Goal: Task Accomplishment & Management: Complete application form

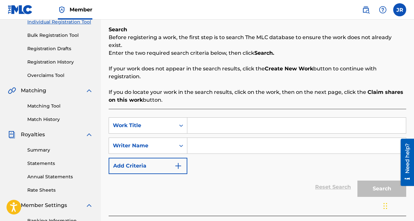
scroll to position [87, 0]
click at [205, 120] on input "Search Form" at bounding box center [296, 125] width 219 height 16
click at [178, 122] on icon "Search Form" at bounding box center [181, 125] width 7 height 7
click at [205, 118] on input "Search Form" at bounding box center [296, 125] width 219 height 16
type input "sensitive"
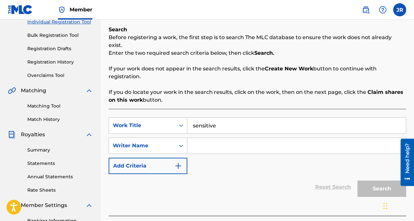
click at [233, 138] on input "Search Form" at bounding box center [296, 146] width 219 height 16
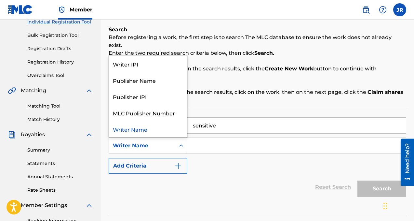
click at [162, 141] on div "Writer Name" at bounding box center [142, 145] width 59 height 8
click at [167, 61] on div "Writer IPI" at bounding box center [148, 64] width 78 height 16
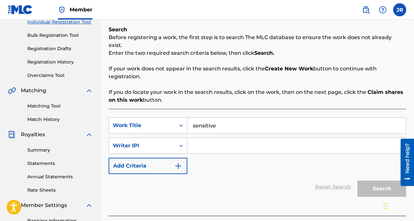
click at [201, 138] on input "Search Form" at bounding box center [296, 146] width 219 height 16
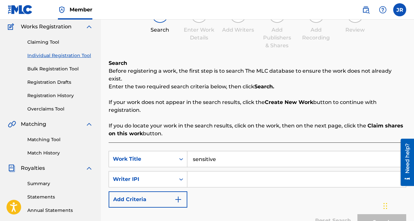
scroll to position [96, 0]
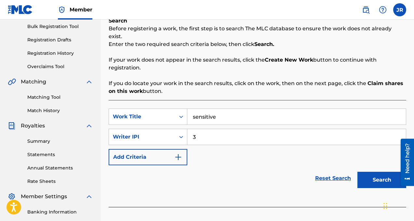
type input "3"
click at [371, 173] on button "Search" at bounding box center [381, 179] width 49 height 16
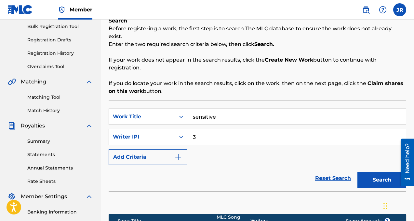
scroll to position [191, 0]
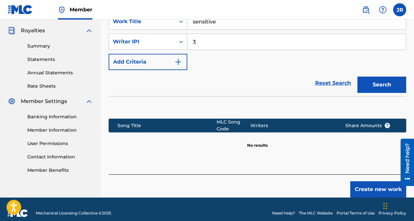
click at [367, 181] on button "Create new work" at bounding box center [378, 189] width 56 height 16
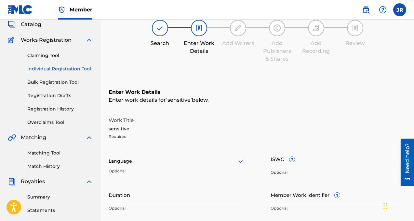
scroll to position [49, 0]
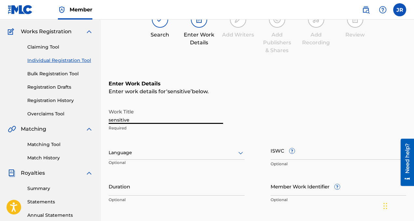
click at [111, 118] on input "sensitive" at bounding box center [166, 114] width 114 height 19
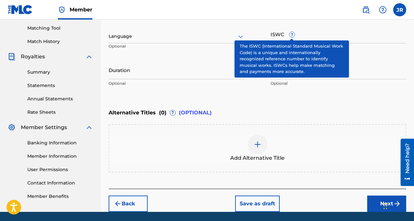
scroll to position [172, 0]
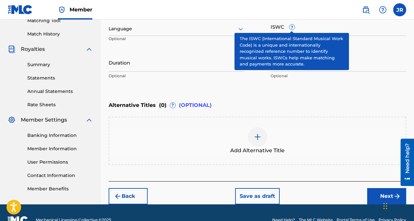
type input "Sensitive"
click at [250, 106] on div "Alternative Titles ( 0 ) ? (OPTIONAL)" at bounding box center [258, 105] width 298 height 14
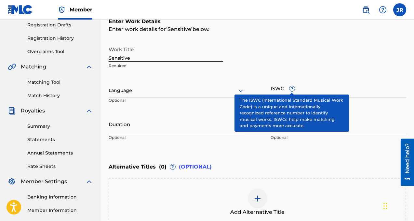
scroll to position [187, 0]
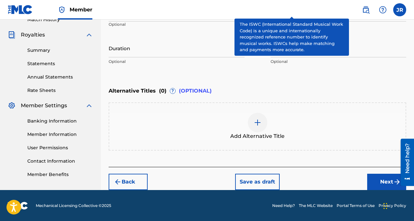
click at [376, 180] on button "Next" at bounding box center [386, 181] width 39 height 16
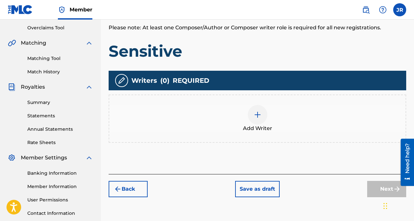
scroll to position [136, 0]
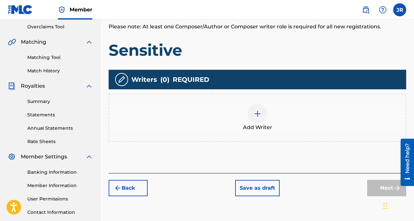
click at [259, 113] on img at bounding box center [258, 114] width 8 height 8
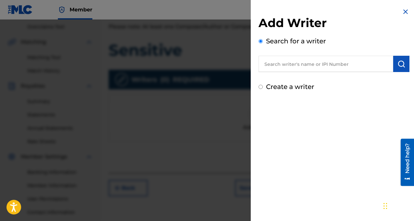
click at [293, 65] on input "text" at bounding box center [326, 64] width 135 height 16
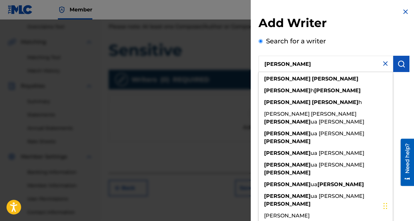
type input "[PERSON_NAME]"
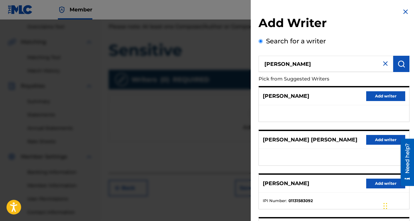
click at [377, 47] on div "Search for a writer [PERSON_NAME] Pick from Suggested Writers [PERSON_NAME] Add…" at bounding box center [334, 177] width 151 height 283
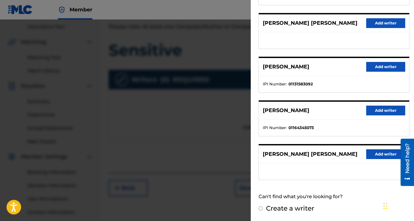
scroll to position [140, 0]
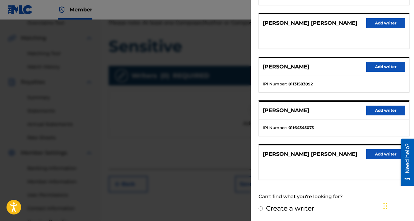
click at [374, 110] on button "Add writer" at bounding box center [385, 110] width 39 height 10
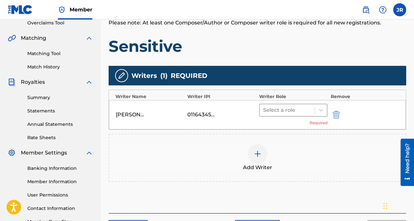
click at [283, 112] on div at bounding box center [287, 109] width 48 height 9
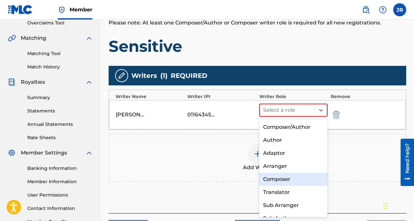
click at [290, 174] on div "Composer" at bounding box center [293, 178] width 68 height 13
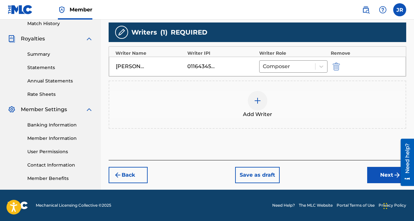
click at [377, 173] on button "Next" at bounding box center [386, 175] width 39 height 16
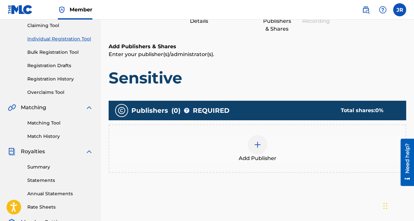
scroll to position [78, 0]
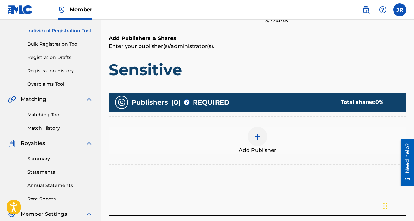
click at [259, 141] on div at bounding box center [258, 137] width 20 height 20
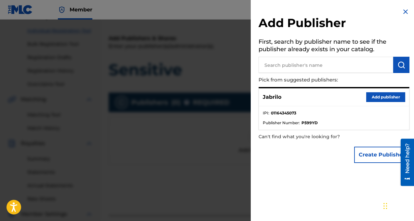
click at [375, 98] on button "Add publisher" at bounding box center [385, 97] width 39 height 10
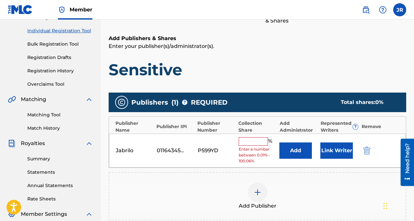
click at [255, 144] on input "text" at bounding box center [253, 141] width 29 height 8
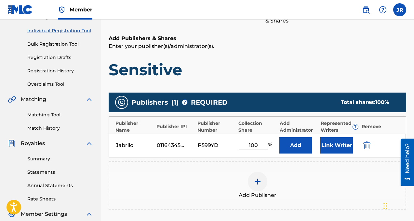
type input "100"
click at [272, 171] on div "Add Publisher" at bounding box center [258, 185] width 298 height 48
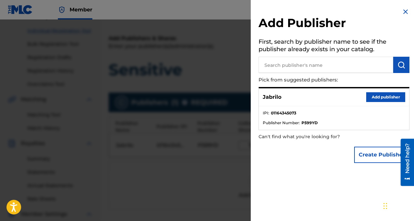
click at [403, 8] on img at bounding box center [406, 12] width 8 height 8
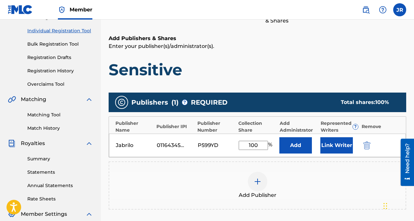
drag, startPoint x: 259, startPoint y: 144, endPoint x: 227, endPoint y: 143, distance: 31.9
click at [227, 143] on div "Jabrilo 01164345073 P599YD 100 % Add Link Writer" at bounding box center [257, 144] width 297 height 23
type input "100.06"
click at [274, 89] on div "Add Publishers & Shares Enter your publisher(s)/administrator(s). Sensitive Pub…" at bounding box center [258, 146] width 298 height 225
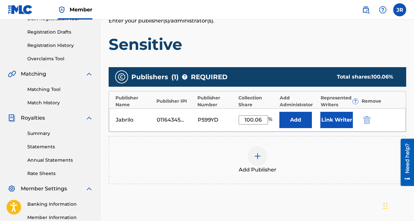
scroll to position [101, 0]
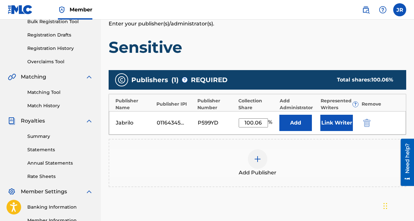
click at [335, 126] on button "Link Writer" at bounding box center [336, 122] width 33 height 16
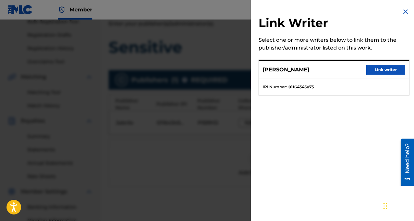
click at [376, 67] on button "Link writer" at bounding box center [385, 70] width 39 height 10
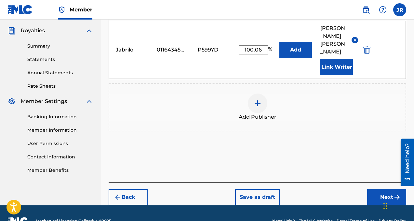
click at [377, 189] on button "Next" at bounding box center [386, 197] width 39 height 16
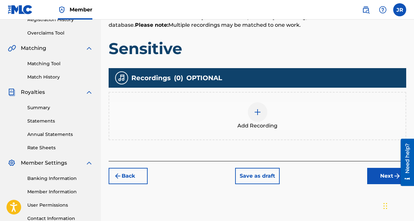
scroll to position [183, 0]
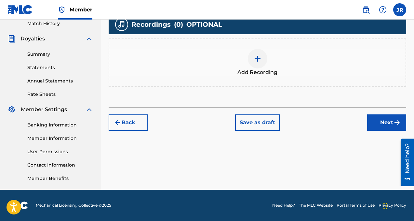
click at [382, 129] on button "Next" at bounding box center [386, 122] width 39 height 16
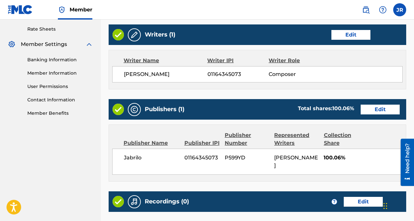
scroll to position [315, 0]
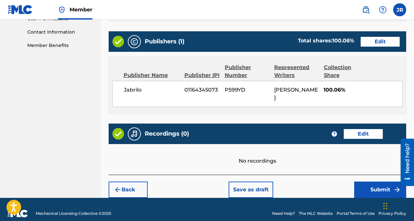
click at [374, 183] on button "Submit" at bounding box center [380, 189] width 52 height 16
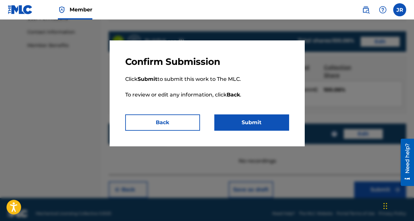
click at [262, 126] on button "Submit" at bounding box center [251, 122] width 75 height 16
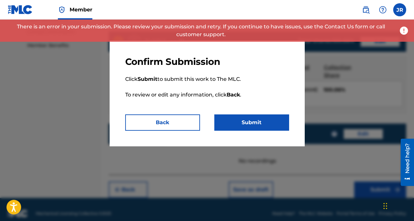
click at [329, 86] on div at bounding box center [207, 130] width 414 height 221
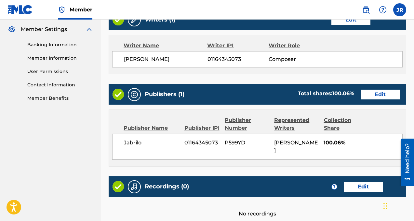
click at [372, 93] on button "Edit" at bounding box center [380, 94] width 39 height 10
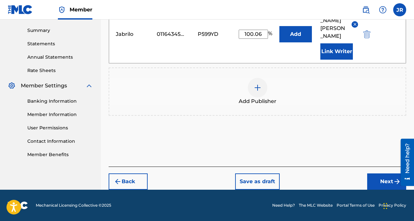
scroll to position [191, 0]
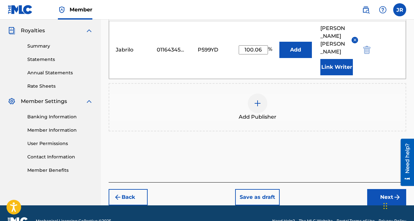
click at [261, 45] on input "100.06" at bounding box center [253, 49] width 29 height 9
type input "100"
click at [379, 189] on button "Next" at bounding box center [386, 197] width 39 height 16
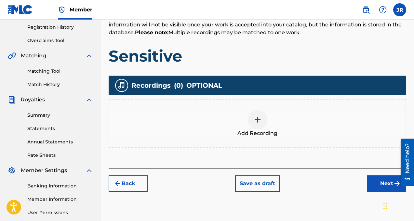
scroll to position [183, 0]
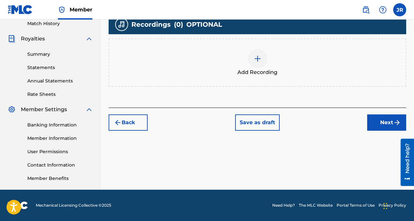
click at [384, 123] on button "Next" at bounding box center [386, 122] width 39 height 16
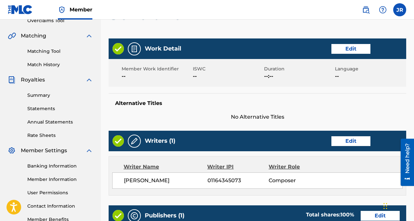
scroll to position [315, 0]
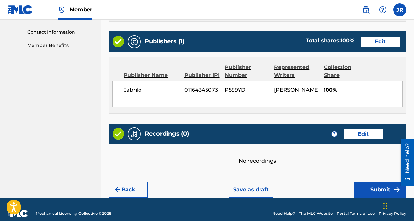
click at [379, 181] on button "Submit" at bounding box center [380, 189] width 52 height 16
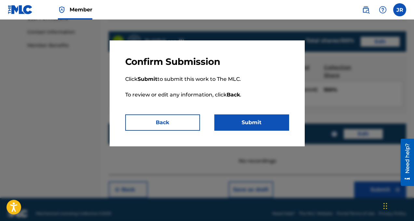
click at [247, 128] on button "Submit" at bounding box center [251, 122] width 75 height 16
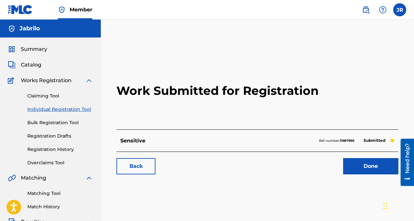
click at [364, 167] on link "Done" at bounding box center [370, 166] width 55 height 16
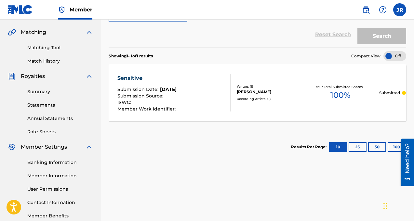
scroll to position [31, 0]
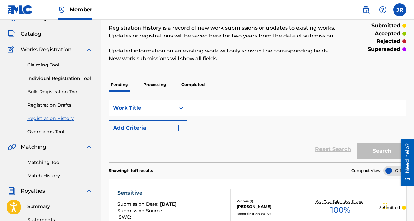
click at [200, 110] on input "Search Form" at bounding box center [296, 108] width 219 height 16
click at [74, 78] on link "Individual Registration Tool" at bounding box center [60, 78] width 66 height 7
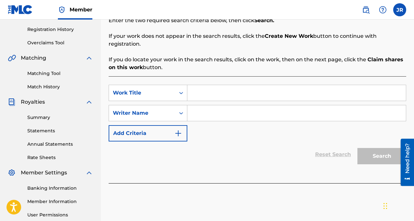
scroll to position [134, 0]
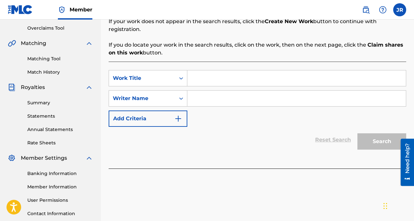
click at [243, 74] on input "Search Form" at bounding box center [296, 78] width 219 height 16
type input "Bless you"
click at [279, 92] on input "Search Form" at bounding box center [296, 98] width 219 height 16
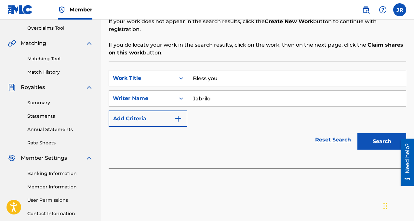
type input "Jabrilo"
click at [390, 133] on button "Search" at bounding box center [381, 141] width 49 height 16
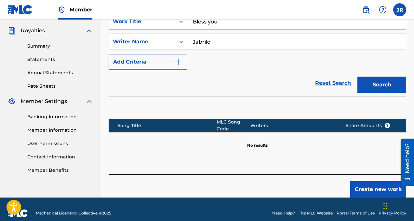
click at [365, 181] on button "Create new work" at bounding box center [378, 189] width 56 height 16
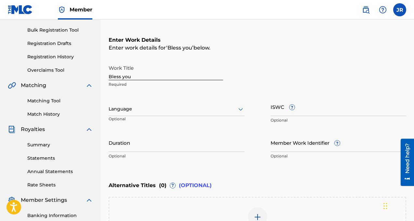
scroll to position [187, 0]
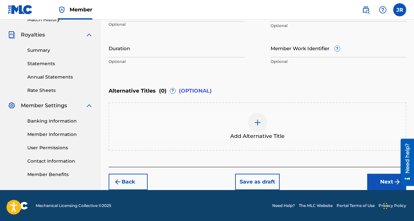
click at [386, 176] on button "Next" at bounding box center [386, 181] width 39 height 16
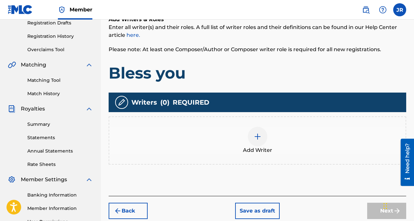
scroll to position [119, 0]
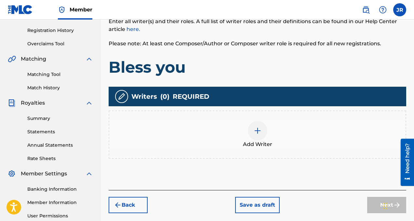
click at [261, 136] on div at bounding box center [258, 131] width 20 height 20
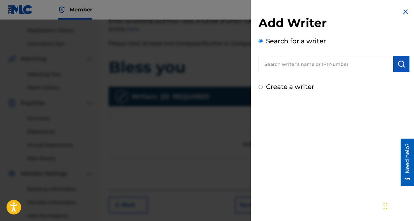
click at [309, 63] on input "text" at bounding box center [326, 64] width 135 height 16
click at [327, 61] on input "text" at bounding box center [326, 64] width 135 height 16
paste input "00187062752"
type input "00187062752"
drag, startPoint x: 327, startPoint y: 61, endPoint x: 242, endPoint y: 60, distance: 85.5
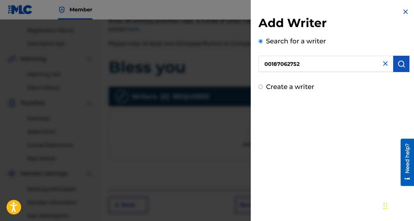
click at [242, 60] on div "Add Writer Search for a writer 00187062752 Create a writer" at bounding box center [207, 120] width 414 height 201
paste input "01164345073"
type input "01164345073"
click at [397, 66] on img "submit" at bounding box center [401, 64] width 8 height 8
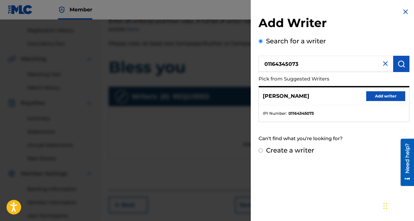
click at [379, 93] on button "Add writer" at bounding box center [385, 96] width 39 height 10
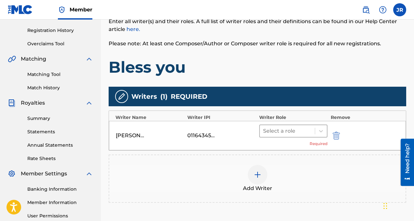
click at [287, 129] on div at bounding box center [287, 130] width 48 height 9
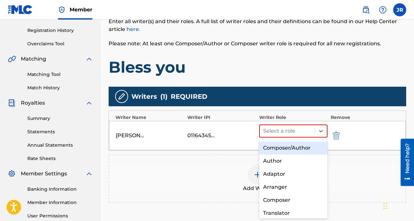
click at [290, 149] on div "Composer/Author" at bounding box center [293, 147] width 68 height 13
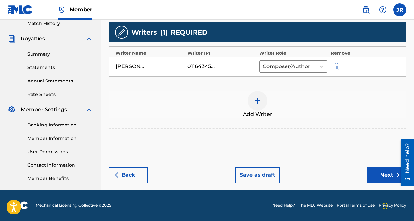
click at [376, 178] on button "Next" at bounding box center [386, 175] width 39 height 16
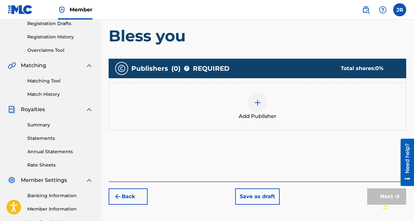
scroll to position [150, 0]
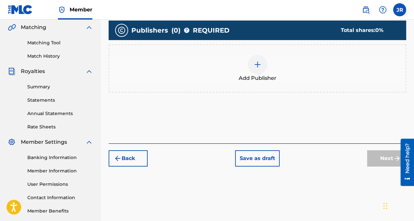
click at [250, 62] on div at bounding box center [258, 65] width 20 height 20
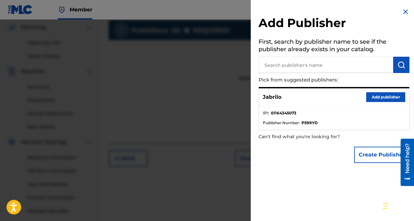
click at [375, 96] on button "Add publisher" at bounding box center [385, 97] width 39 height 10
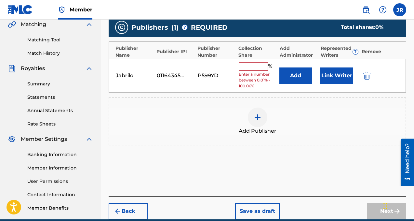
scroll to position [154, 0]
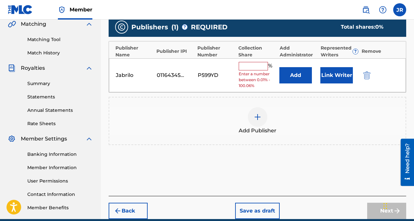
click at [258, 64] on input "text" at bounding box center [253, 66] width 29 height 8
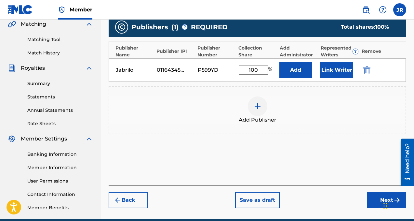
type input "100"
click at [379, 201] on button "Next" at bounding box center [386, 200] width 39 height 16
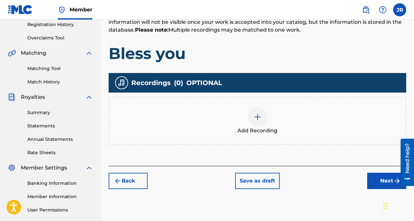
scroll to position [137, 0]
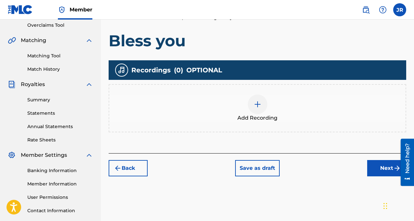
click at [382, 163] on button "Next" at bounding box center [386, 168] width 39 height 16
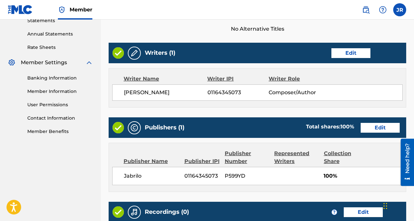
scroll to position [228, 0]
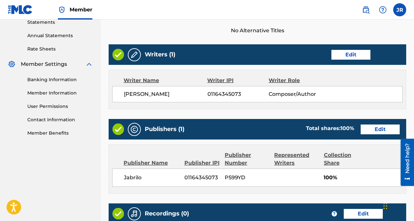
click at [370, 130] on button "Edit" at bounding box center [380, 129] width 39 height 10
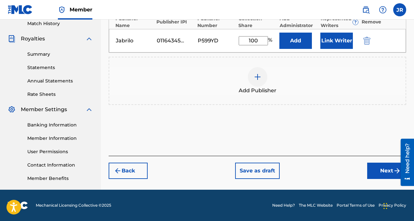
click at [335, 40] on button "Link Writer" at bounding box center [336, 41] width 33 height 16
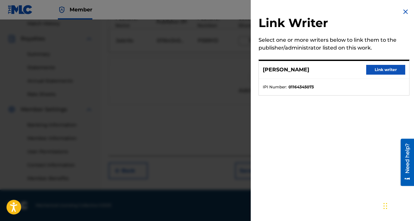
click at [374, 65] on button "Link writer" at bounding box center [385, 70] width 39 height 10
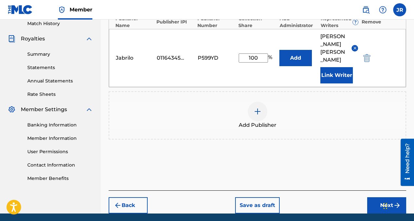
click at [378, 197] on button "Next" at bounding box center [386, 205] width 39 height 16
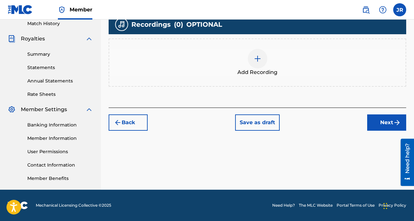
click at [387, 124] on button "Next" at bounding box center [386, 122] width 39 height 16
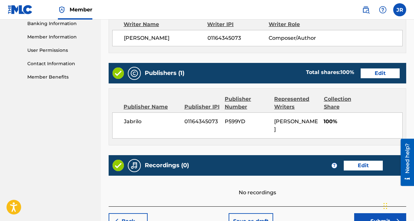
scroll to position [315, 0]
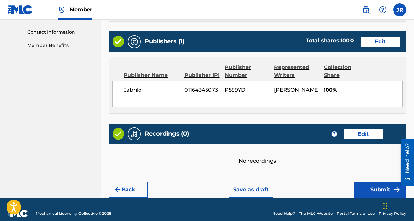
click at [377, 181] on button "Submit" at bounding box center [380, 189] width 52 height 16
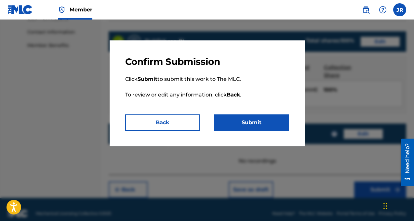
click at [283, 125] on button "Submit" at bounding box center [251, 122] width 75 height 16
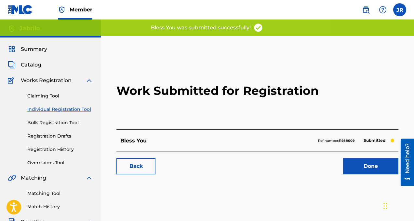
click at [359, 166] on link "Done" at bounding box center [370, 166] width 55 height 16
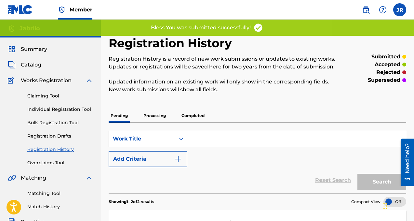
click at [62, 107] on link "Individual Registration Tool" at bounding box center [60, 109] width 66 height 7
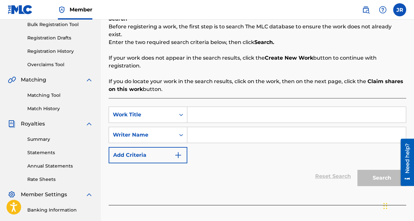
scroll to position [104, 0]
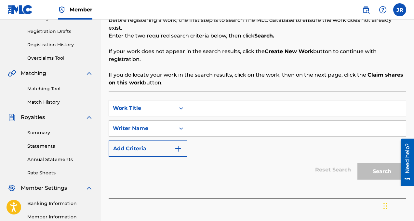
click at [212, 100] on input "Search Form" at bounding box center [296, 108] width 219 height 16
click at [206, 101] on input "Search Form" at bounding box center [296, 108] width 219 height 16
click at [221, 103] on input "Search Form" at bounding box center [296, 108] width 219 height 16
type input "in time"
click at [236, 123] on input "Search Form" at bounding box center [296, 128] width 219 height 16
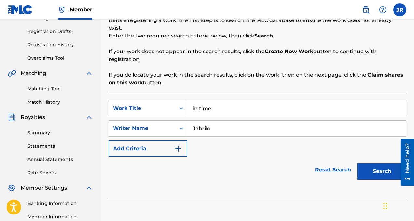
type input "Jabrilo"
click at [391, 163] on button "Search" at bounding box center [381, 171] width 49 height 16
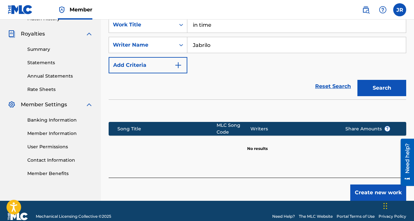
scroll to position [191, 0]
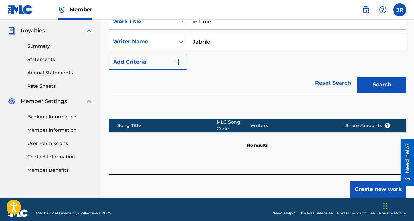
click at [367, 182] on button "Create new work" at bounding box center [378, 189] width 56 height 16
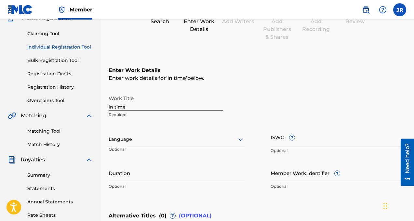
scroll to position [56, 0]
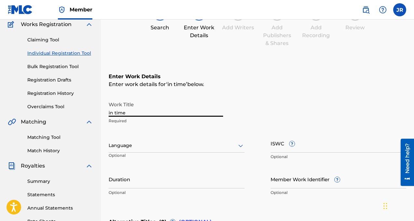
drag, startPoint x: 138, startPoint y: 115, endPoint x: 74, endPoint y: 109, distance: 64.1
click at [74, 109] on main "Jabrilo Summary Catalog Works Registration Claiming Tool Individual Registratio…" at bounding box center [207, 142] width 414 height 357
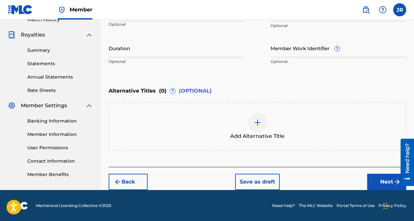
type input "In Time"
click at [375, 180] on button "Next" at bounding box center [386, 181] width 39 height 16
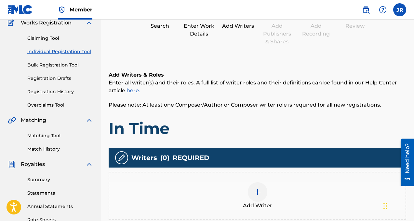
scroll to position [93, 0]
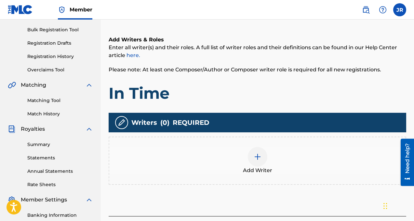
click at [256, 148] on div at bounding box center [258, 157] width 20 height 20
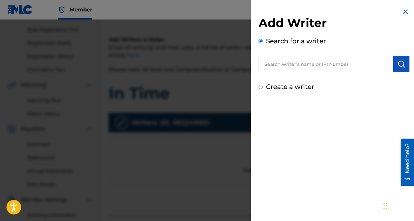
click at [290, 65] on input "text" at bounding box center [326, 64] width 135 height 16
paste input "01164345073"
type input "01164345073"
click at [400, 61] on img "submit" at bounding box center [401, 64] width 8 height 8
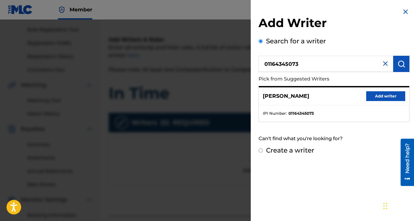
click at [388, 97] on button "Add writer" at bounding box center [385, 96] width 39 height 10
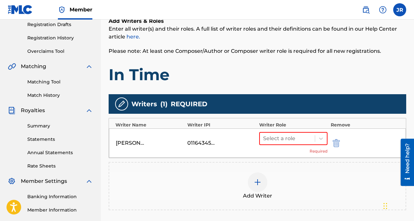
scroll to position [127, 0]
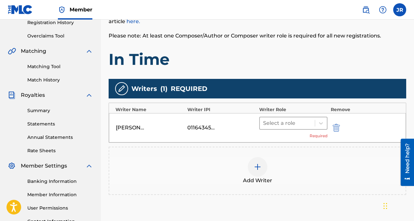
click at [292, 121] on div at bounding box center [287, 122] width 48 height 9
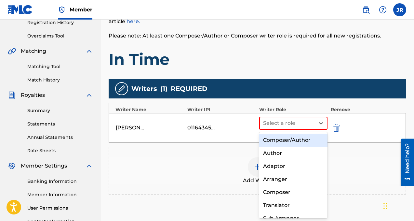
click at [285, 143] on div "Composer/Author" at bounding box center [293, 139] width 68 height 13
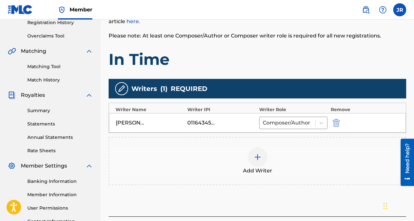
scroll to position [183, 0]
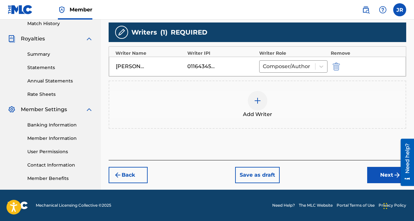
click at [259, 99] on img at bounding box center [258, 101] width 8 height 8
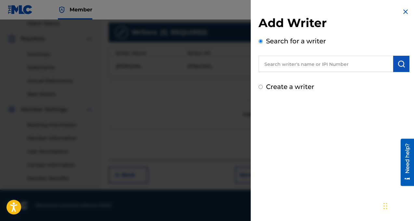
click at [313, 68] on input "text" at bounding box center [326, 64] width 135 height 16
click at [338, 58] on input "text" at bounding box center [326, 64] width 135 height 16
click at [406, 16] on h2 "Add Writer" at bounding box center [334, 24] width 151 height 17
click at [405, 13] on img at bounding box center [406, 12] width 8 height 8
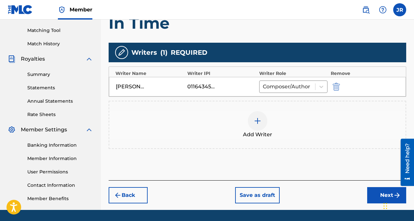
scroll to position [163, 0]
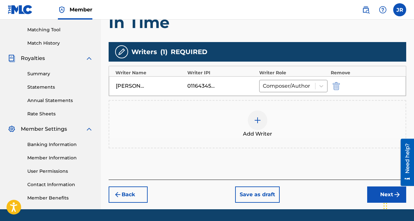
click at [273, 120] on div "Add Writer" at bounding box center [257, 123] width 296 height 27
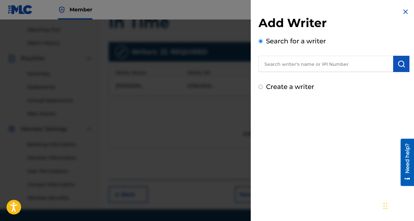
click at [309, 61] on input "text" at bounding box center [326, 64] width 135 height 16
click at [293, 65] on input "text" at bounding box center [326, 64] width 135 height 16
paste input "01146104398"
type input "01146104398"
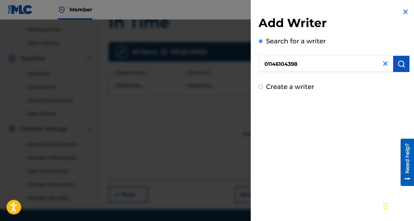
click at [399, 62] on img "submit" at bounding box center [401, 64] width 8 height 8
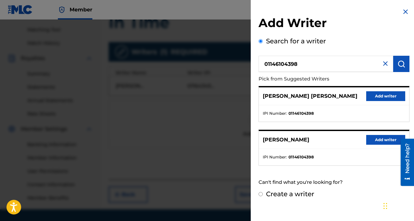
click at [380, 95] on button "Add writer" at bounding box center [385, 96] width 39 height 10
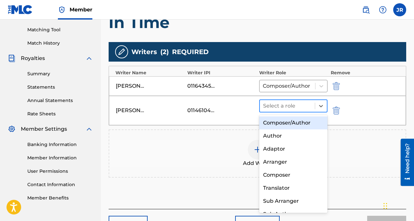
click at [302, 103] on div at bounding box center [287, 105] width 48 height 9
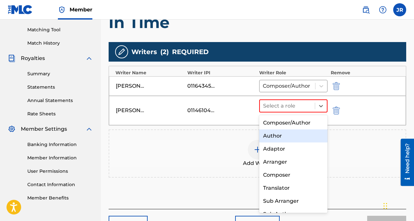
click at [298, 133] on div "Author" at bounding box center [293, 135] width 68 height 13
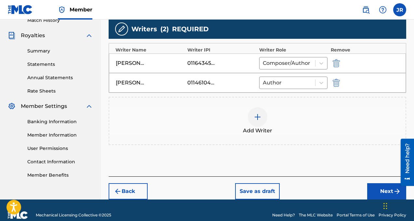
scroll to position [196, 0]
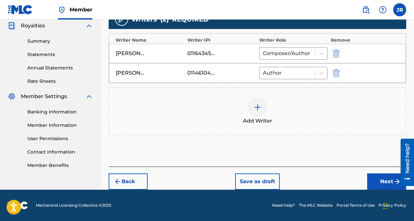
click at [368, 180] on button "Next" at bounding box center [386, 181] width 39 height 16
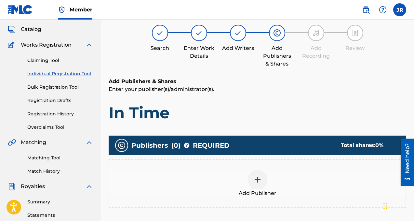
scroll to position [76, 0]
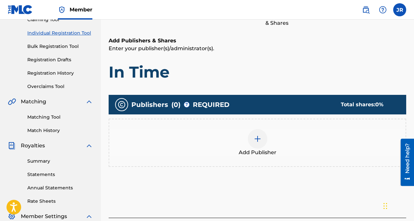
click at [261, 137] on div at bounding box center [258, 139] width 20 height 20
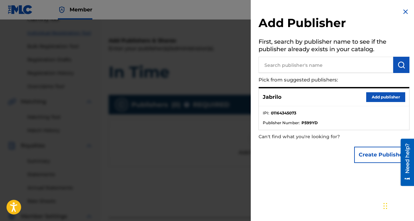
click at [380, 95] on button "Add publisher" at bounding box center [385, 97] width 39 height 10
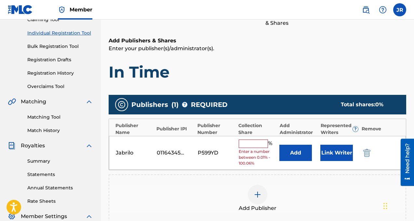
click at [257, 141] on input "text" at bounding box center [253, 143] width 29 height 8
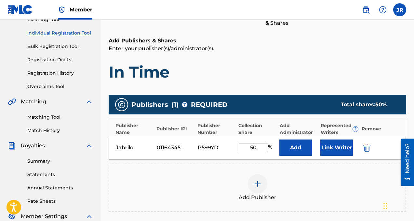
type input "50"
click at [330, 146] on button "Link Writer" at bounding box center [336, 147] width 33 height 16
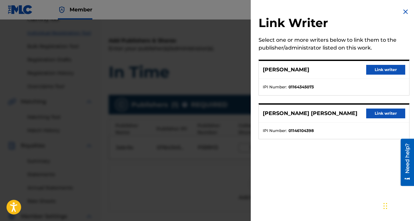
click at [384, 71] on button "Link writer" at bounding box center [385, 70] width 39 height 10
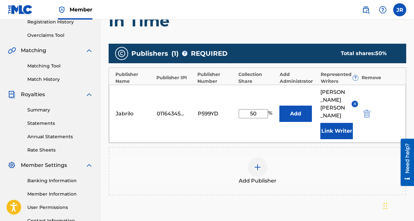
scroll to position [133, 0]
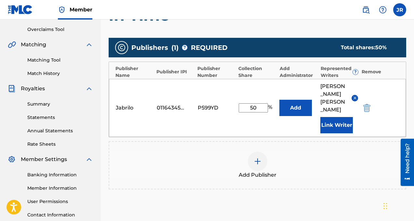
click at [258, 151] on div at bounding box center [258, 161] width 20 height 20
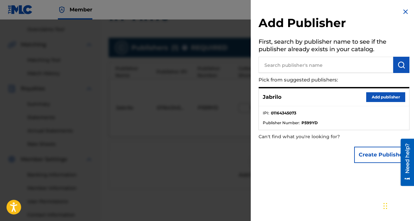
click at [365, 159] on button "Create Publisher" at bounding box center [381, 154] width 55 height 16
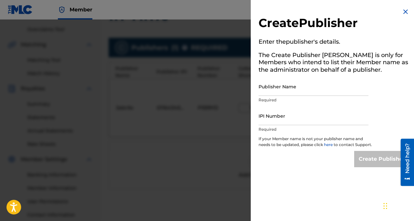
click at [299, 91] on input "Publisher Name" at bounding box center [314, 86] width 110 height 19
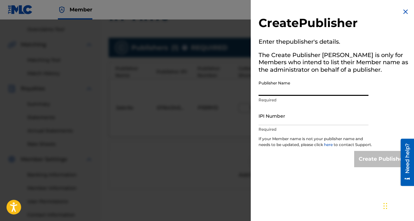
paste input "DJAXX PUBLISHING"
type input "DJAXX PUBLISHING"
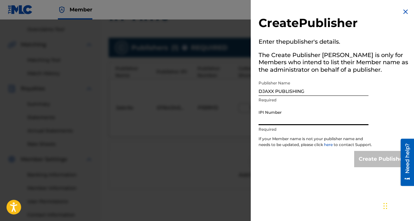
click at [308, 121] on input "IPI Number" at bounding box center [314, 115] width 110 height 19
click at [277, 121] on input "IPI Number" at bounding box center [314, 115] width 110 height 19
paste input "01278879870"
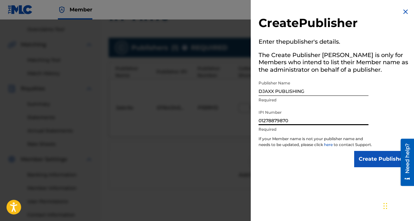
type input "01278879870"
click at [386, 167] on input "Create Publisher" at bounding box center [381, 159] width 55 height 16
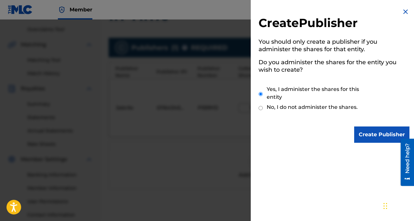
click at [367, 132] on input "Create Publisher" at bounding box center [381, 134] width 55 height 16
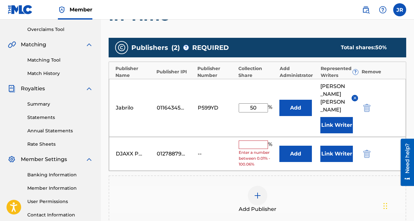
click at [260, 140] on input "text" at bounding box center [253, 144] width 29 height 8
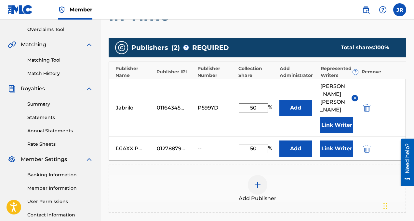
type input "50"
click at [330, 140] on button "Link Writer" at bounding box center [336, 148] width 33 height 16
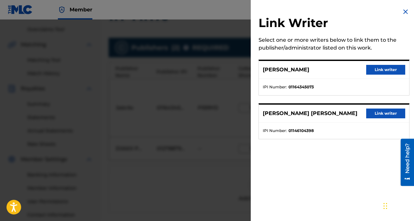
click at [380, 117] on button "Link writer" at bounding box center [385, 113] width 39 height 10
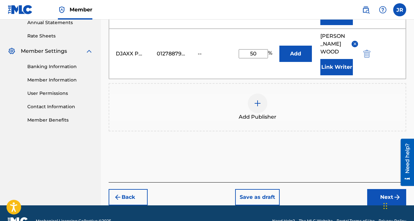
click at [382, 189] on button "Next" at bounding box center [386, 197] width 39 height 16
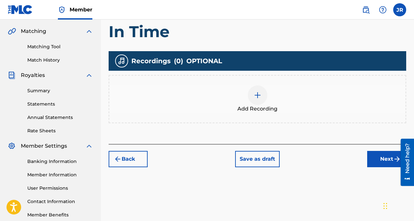
scroll to position [152, 0]
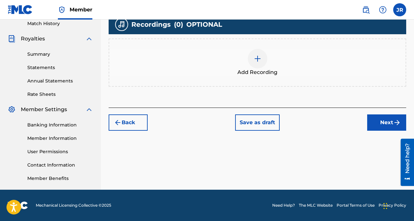
click at [391, 123] on button "Next" at bounding box center [386, 122] width 39 height 16
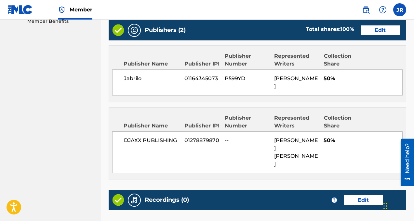
scroll to position [389, 0]
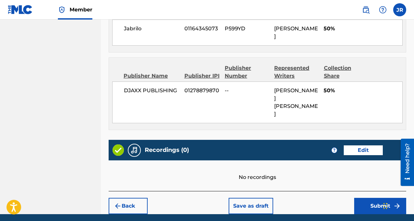
click at [366, 197] on button "Submit" at bounding box center [380, 205] width 52 height 16
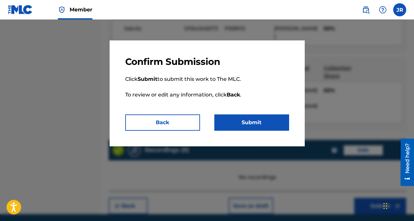
click at [258, 126] on button "Submit" at bounding box center [251, 122] width 75 height 16
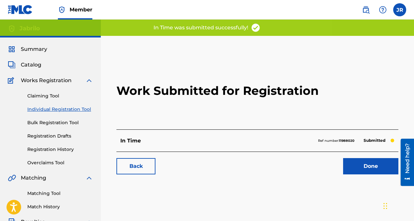
click at [370, 170] on link "Done" at bounding box center [370, 166] width 55 height 16
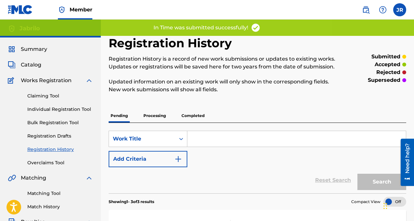
click at [57, 108] on link "Individual Registration Tool" at bounding box center [60, 109] width 66 height 7
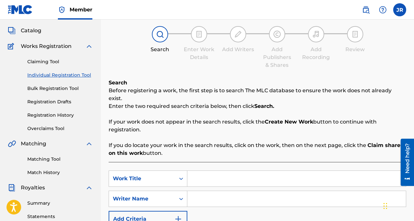
scroll to position [67, 0]
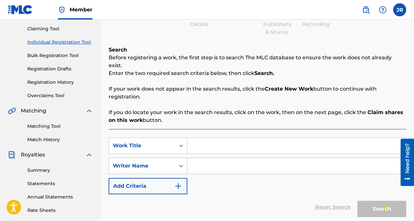
click at [249, 141] on input "Search Form" at bounding box center [296, 146] width 219 height 16
click at [199, 158] on input "Search Form" at bounding box center [296, 166] width 219 height 16
click at [199, 143] on input "Search Form" at bounding box center [296, 146] width 219 height 16
click at [209, 143] on input "Search Form" at bounding box center [296, 146] width 219 height 16
click at [212, 158] on input "Search Form" at bounding box center [296, 166] width 219 height 16
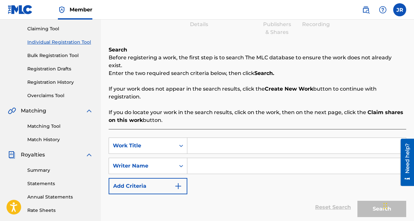
click at [212, 145] on input "Search Form" at bounding box center [296, 146] width 219 height 16
click at [218, 138] on input "Search Form" at bounding box center [296, 146] width 219 height 16
click at [217, 138] on input "Search Form" at bounding box center [296, 146] width 219 height 16
type input "Too far gone"
click at [309, 158] on input "Search Form" at bounding box center [296, 166] width 219 height 16
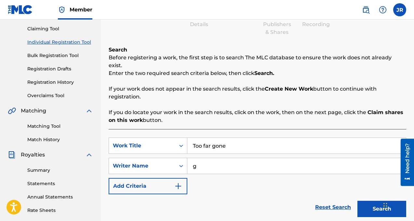
click at [370, 200] on button "Search" at bounding box center [381, 208] width 49 height 16
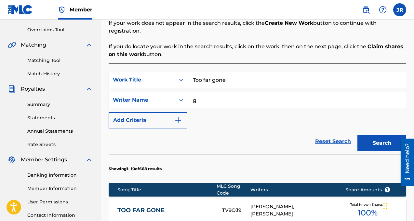
scroll to position [122, 0]
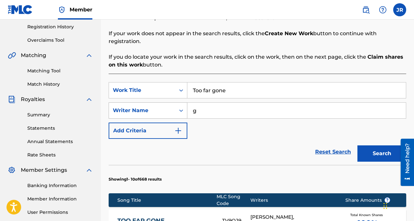
drag, startPoint x: 212, startPoint y: 100, endPoint x: 174, endPoint y: 99, distance: 38.1
click at [174, 102] on div "SearchWithCriteria45ffe454-68a9-4aad-a830-a14c5a09432b Writer Name g" at bounding box center [258, 110] width 298 height 16
type input "Jabrilo"
click at [373, 145] on button "Search" at bounding box center [381, 153] width 49 height 16
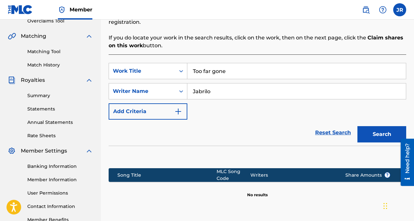
scroll to position [182, 0]
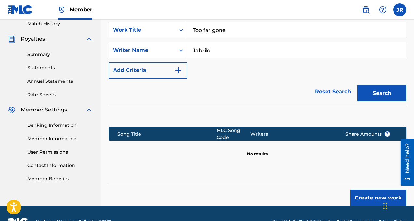
click at [370, 182] on div "Create new work" at bounding box center [258, 193] width 298 height 23
click at [370, 189] on button "Create new work" at bounding box center [378, 197] width 56 height 16
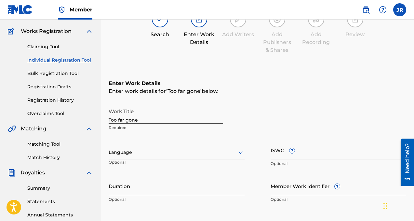
scroll to position [37, 0]
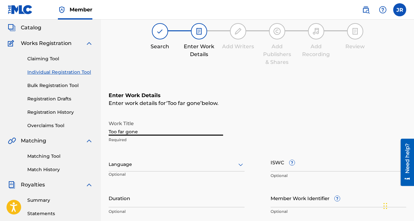
click at [147, 130] on input "Too far gone" at bounding box center [166, 126] width 114 height 19
click at [120, 131] on input "Too far gone" at bounding box center [166, 126] width 114 height 19
click at [129, 131] on input "Too Far gone" at bounding box center [166, 126] width 114 height 19
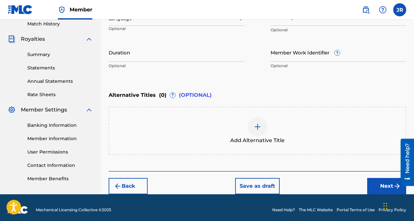
scroll to position [187, 0]
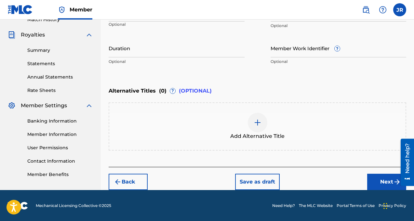
type input "Too Far Gone"
click at [387, 181] on button "Next" at bounding box center [386, 181] width 39 height 16
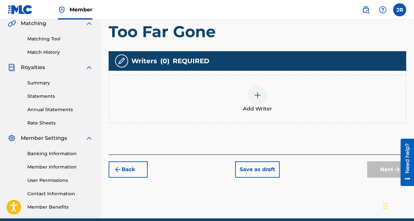
scroll to position [154, 0]
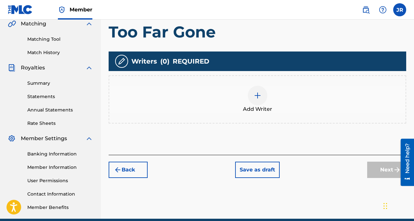
click at [263, 97] on div at bounding box center [258, 96] width 20 height 20
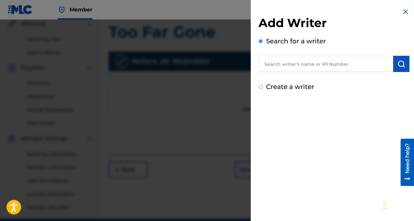
click at [297, 62] on input "text" at bounding box center [326, 64] width 135 height 16
click at [302, 66] on input "text" at bounding box center [326, 64] width 135 height 16
paste input "01164345073"
click at [303, 64] on input "01164345073" at bounding box center [326, 64] width 135 height 16
type input "01164345073"
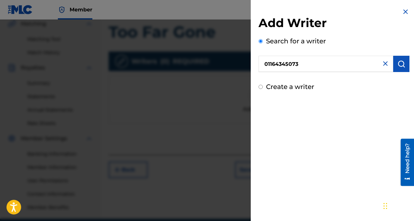
click at [399, 63] on img "submit" at bounding box center [401, 64] width 8 height 8
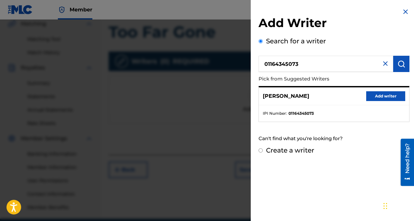
click at [380, 93] on button "Add writer" at bounding box center [385, 96] width 39 height 10
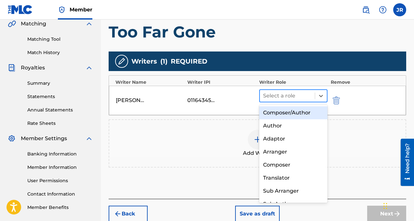
click at [293, 94] on div at bounding box center [287, 95] width 48 height 9
click at [294, 114] on div "Composer/Author" at bounding box center [293, 112] width 68 height 13
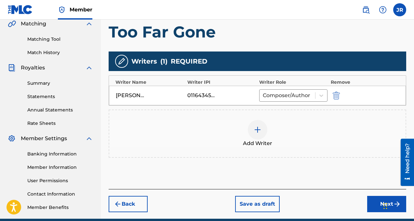
click at [374, 200] on button "Next" at bounding box center [386, 203] width 39 height 16
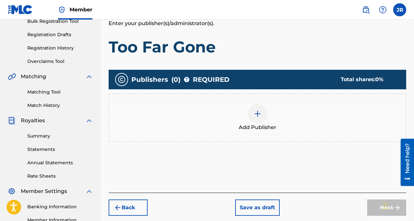
scroll to position [125, 0]
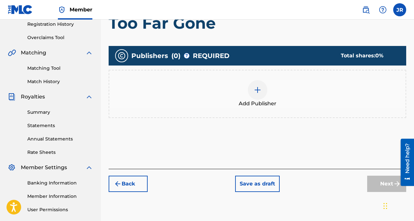
click at [253, 87] on div at bounding box center [258, 90] width 20 height 20
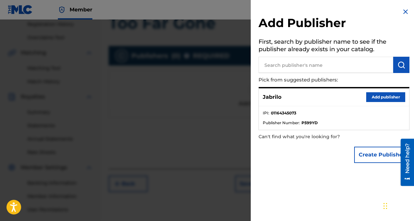
click at [373, 100] on button "Add publisher" at bounding box center [385, 97] width 39 height 10
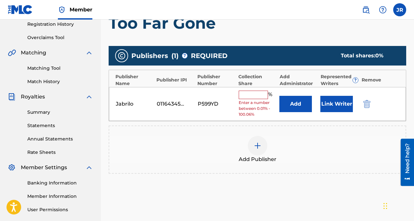
click at [331, 100] on button "Link Writer" at bounding box center [336, 104] width 33 height 16
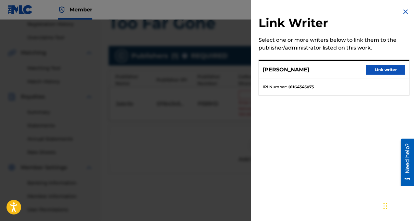
click at [373, 68] on button "Link writer" at bounding box center [385, 70] width 39 height 10
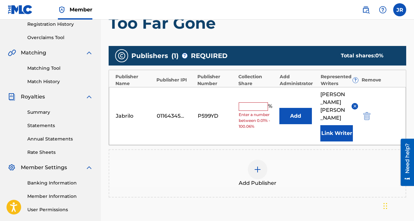
click at [260, 102] on input "text" at bounding box center [253, 106] width 29 height 8
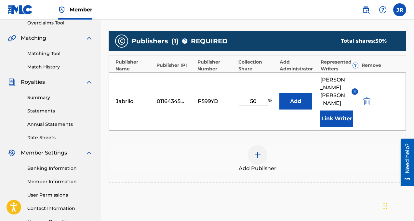
scroll to position [142, 0]
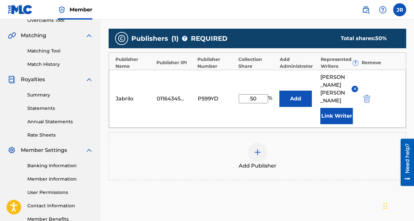
click at [258, 148] on img at bounding box center [258, 152] width 8 height 8
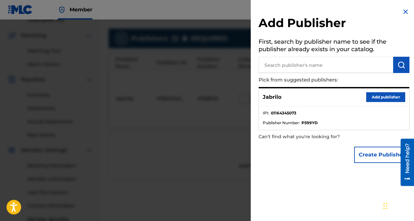
click at [309, 66] on input "text" at bounding box center [326, 65] width 135 height 16
click at [382, 155] on button "Create Publisher" at bounding box center [381, 154] width 55 height 16
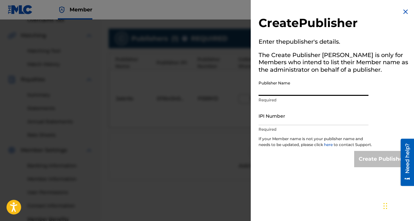
click at [292, 90] on input "Publisher Name" at bounding box center [314, 86] width 110 height 19
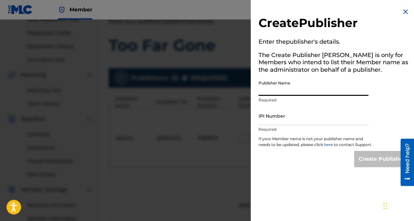
scroll to position [0, 0]
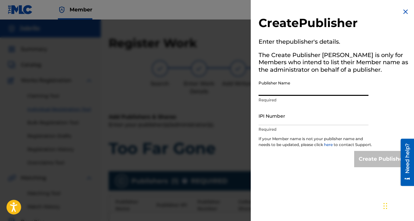
click at [295, 91] on input "Publisher Name" at bounding box center [314, 86] width 110 height 19
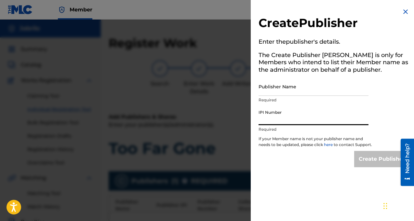
click at [288, 121] on input "IPI Number" at bounding box center [314, 115] width 110 height 19
click at [402, 11] on img at bounding box center [406, 12] width 8 height 8
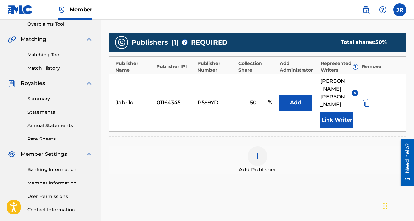
scroll to position [152, 0]
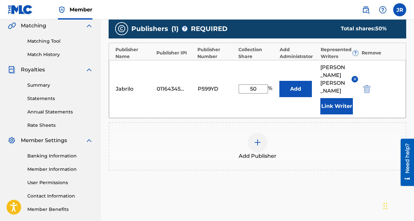
drag, startPoint x: 253, startPoint y: 81, endPoint x: 237, endPoint y: 80, distance: 16.3
click at [237, 80] on div "Jabrilo 01164345073 P599YD 50 % Add [PERSON_NAME] Link Writer" at bounding box center [257, 89] width 297 height 58
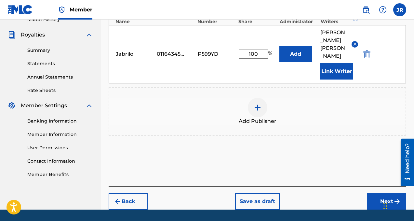
type input "100"
click at [377, 193] on button "Next" at bounding box center [386, 201] width 39 height 16
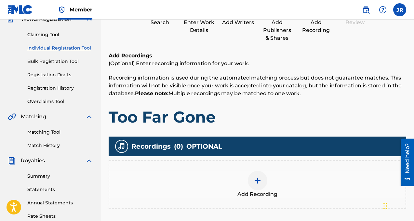
scroll to position [120, 0]
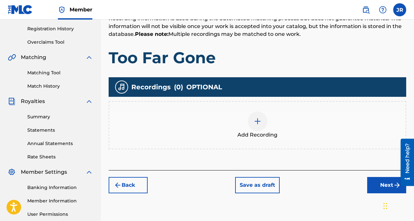
click at [372, 183] on button "Next" at bounding box center [386, 185] width 39 height 16
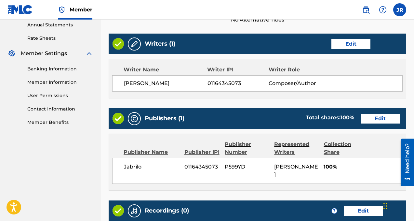
click at [352, 44] on button "Edit" at bounding box center [350, 44] width 39 height 10
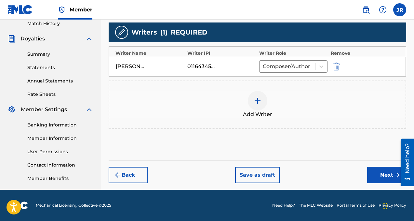
scroll to position [183, 0]
click at [260, 99] on img at bounding box center [258, 101] width 8 height 8
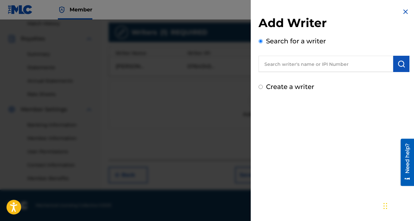
click at [306, 66] on input "text" at bounding box center [326, 64] width 135 height 16
click at [293, 61] on input "text" at bounding box center [326, 64] width 135 height 16
paste input "1024054904"
type input "1024054904"
click at [403, 61] on button "submit" at bounding box center [401, 64] width 16 height 16
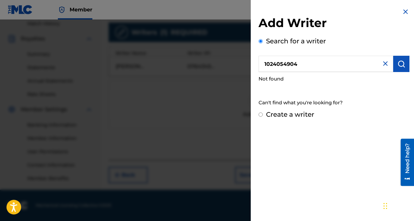
click at [401, 62] on img "submit" at bounding box center [401, 64] width 8 height 8
click at [336, 63] on input "1024054904" at bounding box center [326, 64] width 135 height 16
click at [404, 69] on button "submit" at bounding box center [401, 64] width 16 height 16
click at [406, 14] on img at bounding box center [406, 12] width 8 height 8
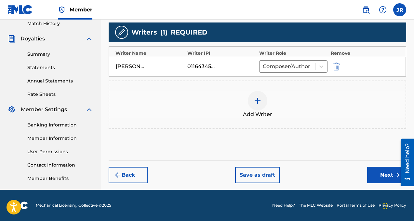
click at [379, 177] on button "Next" at bounding box center [386, 175] width 39 height 16
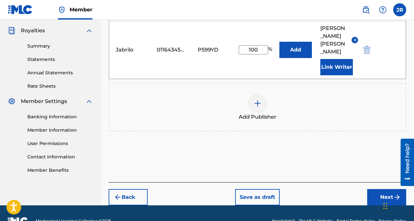
click at [372, 189] on button "Next" at bounding box center [386, 197] width 39 height 16
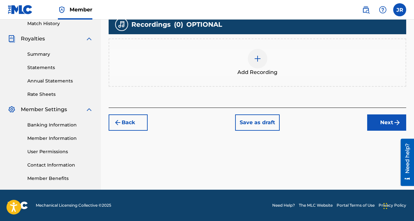
click at [373, 128] on button "Next" at bounding box center [386, 122] width 39 height 16
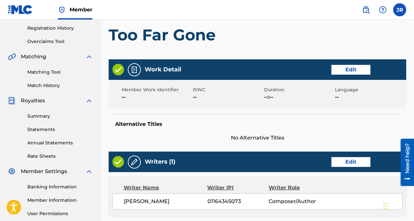
scroll to position [315, 0]
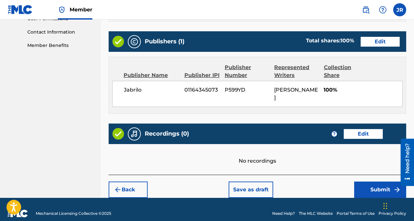
click at [373, 181] on button "Submit" at bounding box center [380, 189] width 52 height 16
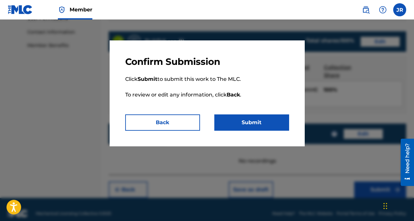
click at [273, 132] on div "Confirm Submission Click Submit to submit this work to The MLC. To review or ed…" at bounding box center [207, 93] width 195 height 106
click at [269, 129] on button "Submit" at bounding box center [251, 122] width 75 height 16
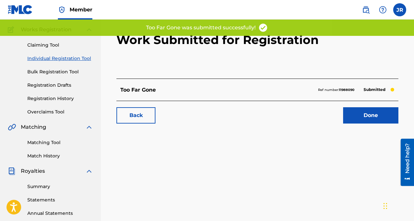
scroll to position [84, 0]
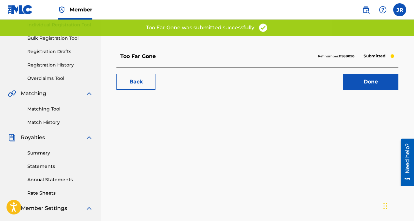
click at [374, 78] on link "Done" at bounding box center [370, 82] width 55 height 16
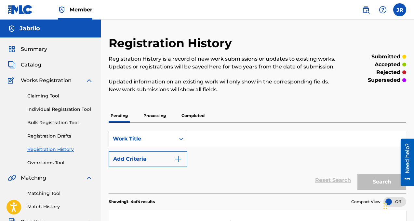
click at [72, 113] on div "Claiming Tool Individual Registration Tool Bulk Registration Tool Registration …" at bounding box center [50, 125] width 85 height 82
click at [70, 112] on link "Individual Registration Tool" at bounding box center [60, 109] width 66 height 7
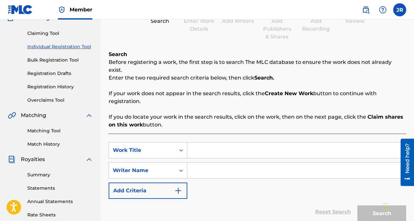
scroll to position [130, 0]
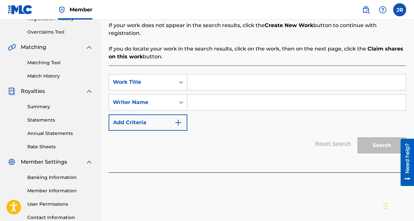
click at [233, 77] on input "Search Form" at bounding box center [296, 82] width 219 height 16
type input "d"
type input "Don't Change Me"
click at [367, 96] on input "Search Form" at bounding box center [296, 102] width 219 height 16
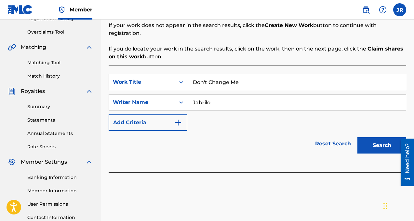
type input "Jabrilo"
click at [377, 137] on button "Search" at bounding box center [381, 145] width 49 height 16
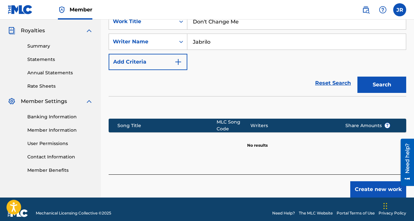
click at [371, 181] on button "Create new work" at bounding box center [378, 189] width 56 height 16
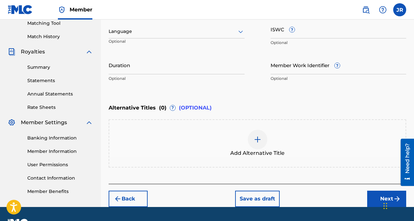
scroll to position [186, 0]
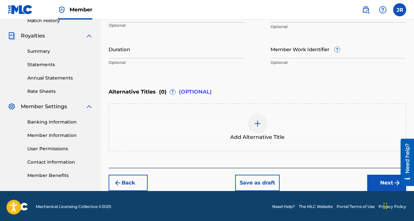
click at [372, 182] on button "Next" at bounding box center [386, 182] width 39 height 16
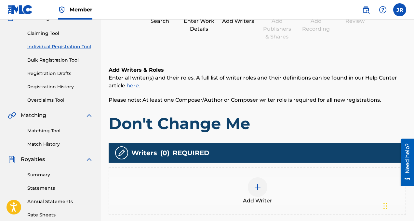
scroll to position [145, 0]
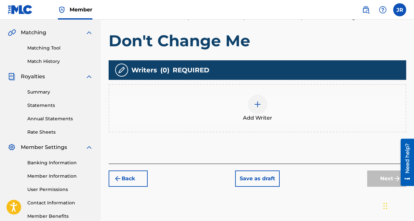
click at [258, 110] on div at bounding box center [258, 104] width 20 height 20
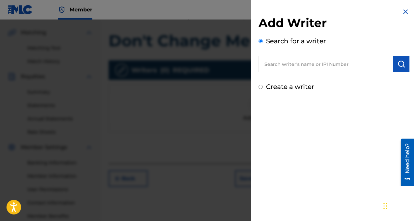
click at [320, 69] on input "text" at bounding box center [326, 64] width 135 height 16
click at [302, 65] on input "text" at bounding box center [326, 64] width 135 height 16
paste input "01164345073"
type input "01164345073"
click at [398, 65] on img "submit" at bounding box center [401, 64] width 8 height 8
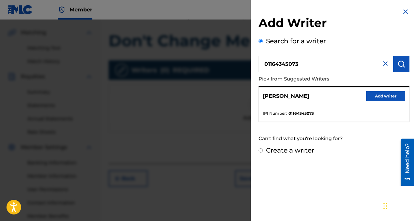
click at [384, 92] on button "Add writer" at bounding box center [385, 96] width 39 height 10
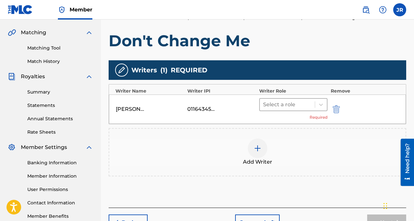
click at [298, 101] on div at bounding box center [287, 104] width 48 height 9
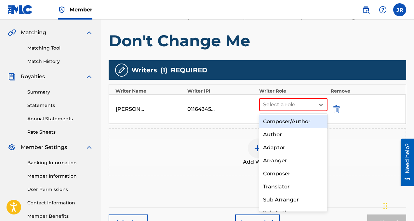
click at [294, 115] on div "Composer/Author" at bounding box center [293, 121] width 68 height 13
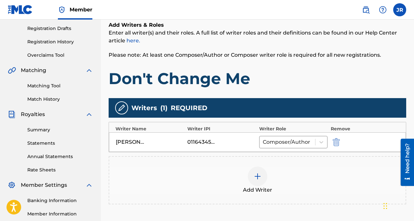
scroll to position [175, 0]
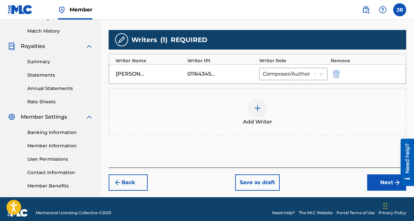
click at [372, 181] on button "Next" at bounding box center [386, 182] width 39 height 16
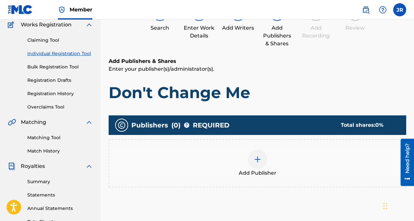
scroll to position [91, 0]
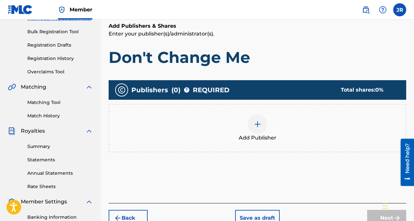
click at [263, 127] on div at bounding box center [258, 124] width 20 height 20
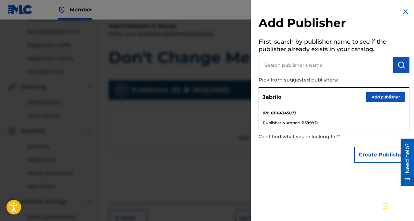
click at [372, 96] on button "Add publisher" at bounding box center [385, 97] width 39 height 10
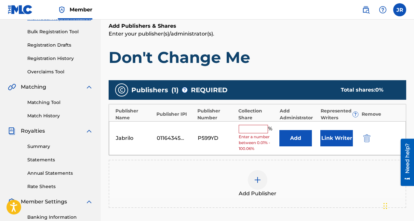
click at [339, 134] on button "Link Writer" at bounding box center [336, 138] width 33 height 16
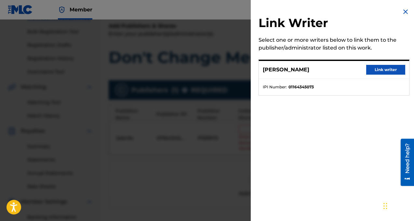
click at [375, 72] on button "Link writer" at bounding box center [385, 70] width 39 height 10
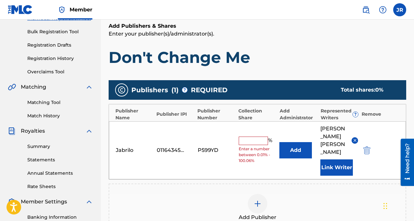
click at [261, 136] on input "text" at bounding box center [253, 140] width 29 height 8
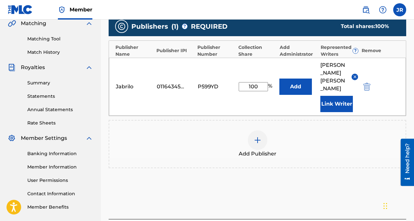
type input "100"
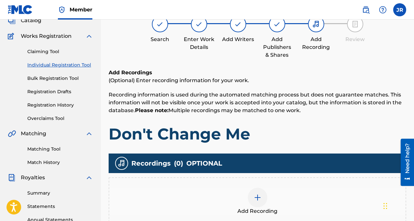
scroll to position [156, 0]
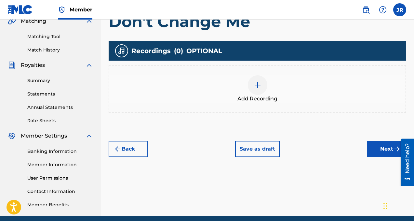
click at [378, 149] on button "Next" at bounding box center [386, 148] width 39 height 16
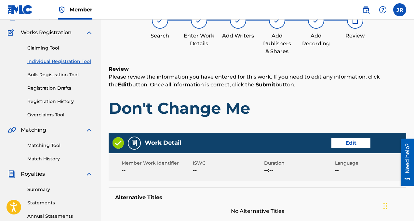
scroll to position [315, 0]
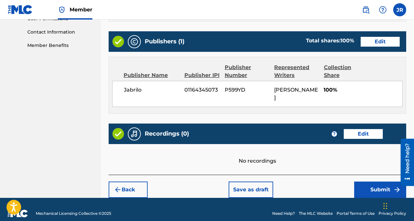
click at [363, 181] on button "Submit" at bounding box center [380, 189] width 52 height 16
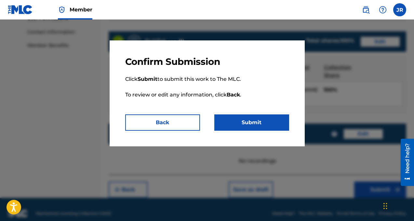
click at [261, 124] on button "Submit" at bounding box center [251, 122] width 75 height 16
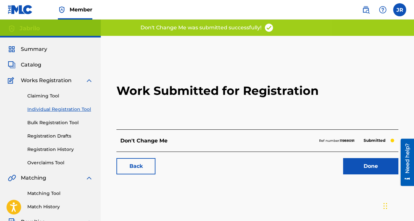
scroll to position [48, 0]
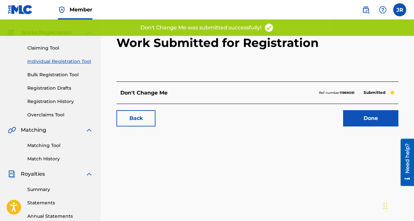
click at [359, 123] on link "Done" at bounding box center [370, 118] width 55 height 16
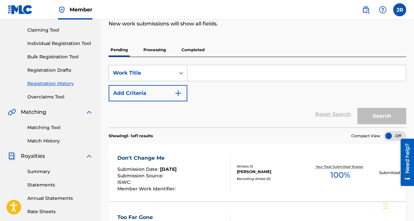
scroll to position [69, 0]
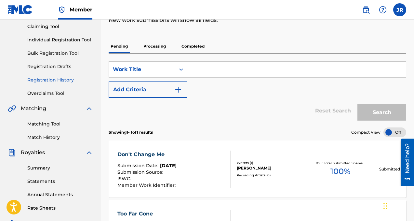
click at [62, 38] on link "Individual Registration Tool" at bounding box center [60, 39] width 66 height 7
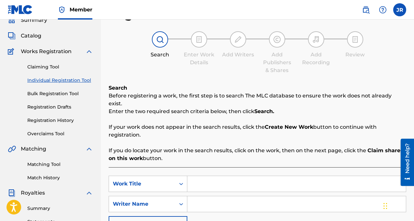
scroll to position [97, 0]
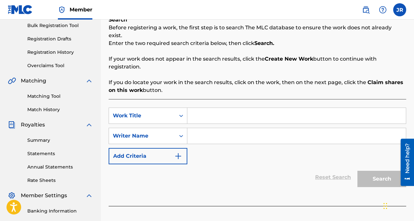
click at [224, 108] on input "Search Form" at bounding box center [296, 116] width 219 height 16
type input "Darling"
click at [270, 128] on input "Search Form" at bounding box center [296, 136] width 219 height 16
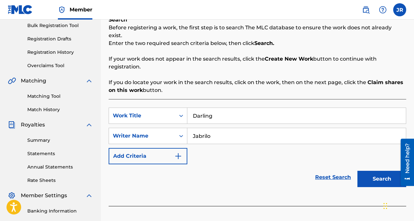
type input "Jabrilo"
click at [376, 170] on button "Search" at bounding box center [381, 178] width 49 height 16
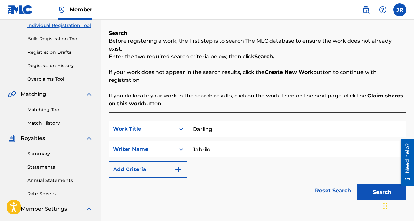
scroll to position [189, 0]
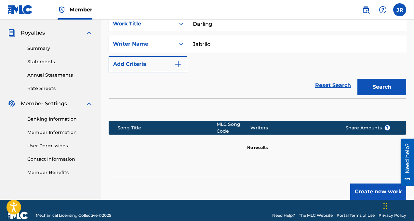
click at [372, 188] on button "Create new work" at bounding box center [378, 191] width 56 height 16
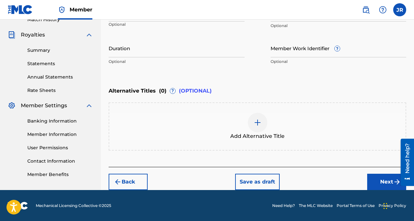
click at [392, 184] on button "Next" at bounding box center [386, 181] width 39 height 16
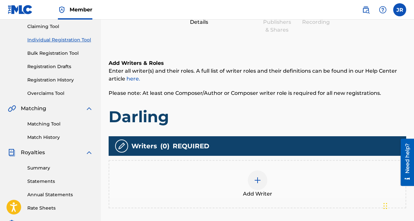
scroll to position [152, 0]
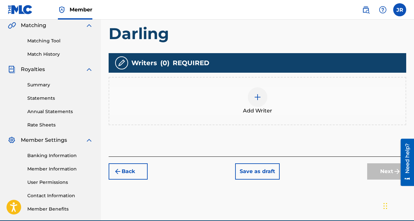
click at [254, 102] on div at bounding box center [258, 97] width 20 height 20
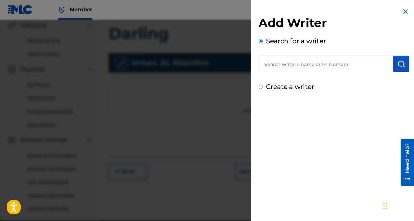
click at [330, 67] on input "text" at bounding box center [326, 64] width 135 height 16
click at [300, 87] on label "Create a writer" at bounding box center [290, 87] width 48 height 8
radio input "true"
click at [263, 87] on input "Create a writer" at bounding box center [261, 87] width 4 height 4
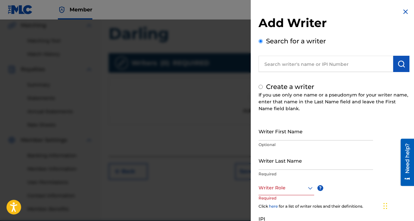
radio input "false"
radio input "true"
click at [306, 63] on input "text" at bounding box center [326, 64] width 135 height 16
radio input "true"
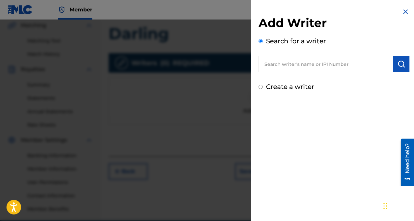
click at [294, 87] on label "Create a writer" at bounding box center [290, 87] width 48 height 8
radio input "true"
click at [263, 87] on input "Create a writer" at bounding box center [261, 87] width 4 height 4
radio input "false"
radio input "true"
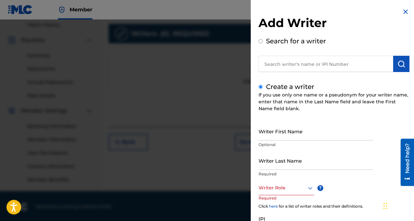
scroll to position [116, 0]
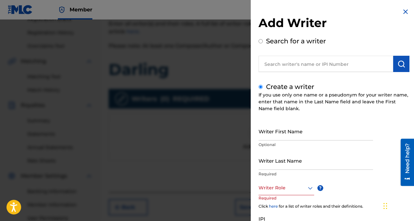
click at [300, 62] on input "text" at bounding box center [326, 64] width 135 height 16
radio input "true"
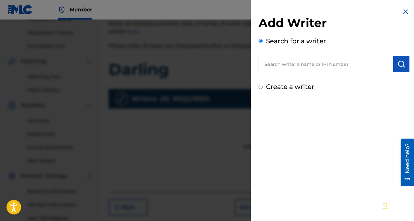
click at [308, 67] on input "text" at bounding box center [326, 64] width 135 height 16
paste input "01164345073"
type input "01164345073"
click at [398, 64] on img "submit" at bounding box center [401, 64] width 8 height 8
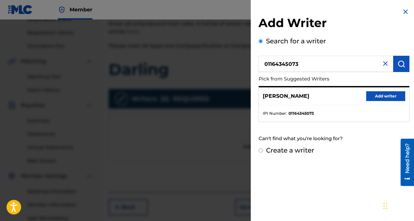
click at [379, 95] on button "Add writer" at bounding box center [385, 96] width 39 height 10
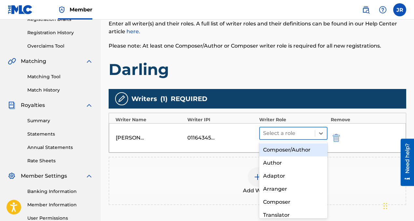
click at [308, 134] on div at bounding box center [287, 132] width 48 height 9
click at [304, 149] on div "Composer/Author" at bounding box center [293, 149] width 68 height 13
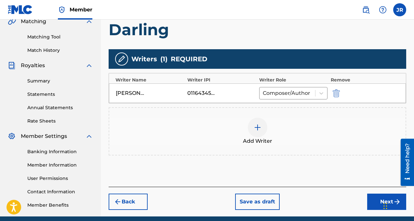
scroll to position [158, 0]
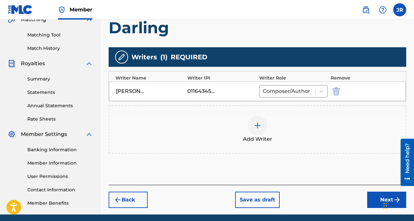
click at [262, 126] on div at bounding box center [258, 125] width 20 height 20
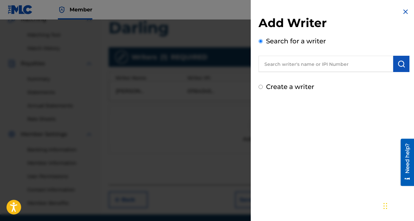
click at [284, 88] on label "Create a writer" at bounding box center [290, 87] width 48 height 8
radio input "true"
click at [263, 88] on input "Create a writer" at bounding box center [261, 87] width 4 height 4
radio input "false"
radio input "true"
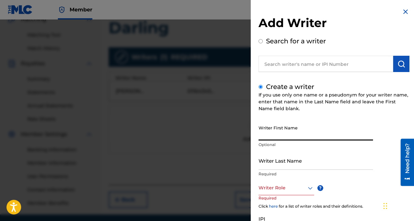
click at [290, 133] on input "Writer First Name" at bounding box center [316, 131] width 114 height 19
type input "N"
type input "[PERSON_NAME]"
click at [303, 161] on input "Writer Last Name" at bounding box center [316, 160] width 114 height 19
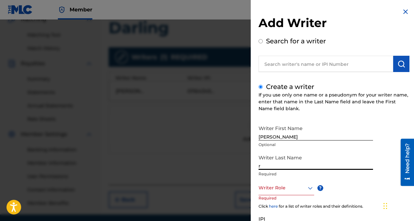
scroll to position [61, 0]
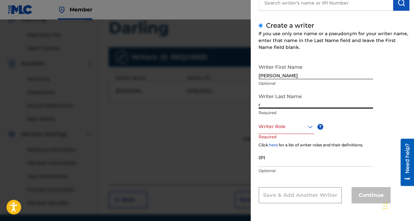
type input "r"
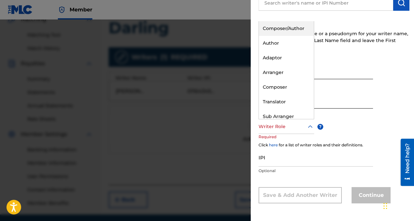
click at [294, 128] on div at bounding box center [287, 126] width 56 height 8
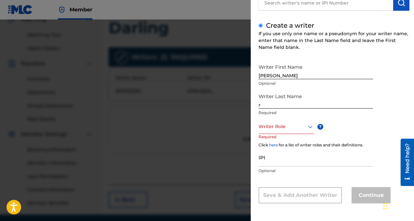
click at [296, 127] on div at bounding box center [287, 126] width 56 height 8
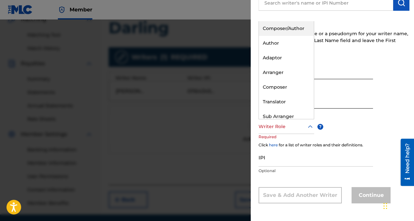
click at [297, 127] on div at bounding box center [287, 126] width 56 height 8
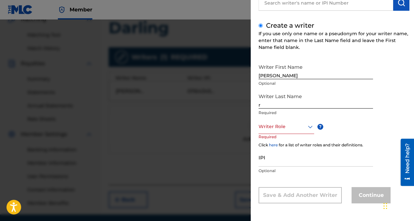
click at [297, 127] on div at bounding box center [287, 126] width 56 height 8
drag, startPoint x: 283, startPoint y: 74, endPoint x: 238, endPoint y: 73, distance: 44.6
click at [241, 74] on div "Add Writer Search for a writer Create a writer If you use only one name or a ps…" at bounding box center [207, 120] width 414 height 201
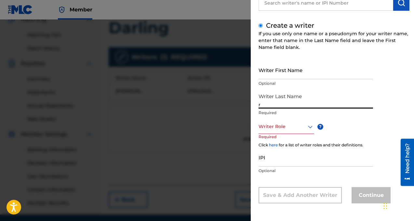
click at [259, 103] on input "r" at bounding box center [316, 99] width 114 height 19
type input "Andyr"
click at [287, 127] on div at bounding box center [287, 126] width 56 height 8
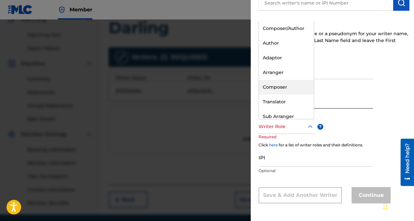
click at [295, 83] on div "Composer" at bounding box center [286, 87] width 55 height 15
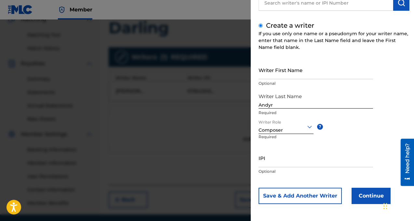
click at [293, 128] on div at bounding box center [286, 126] width 55 height 8
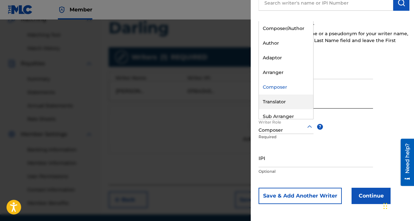
scroll to position [20, 0]
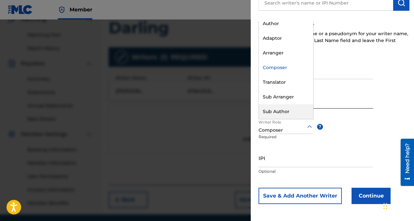
click at [335, 98] on input "Andyr" at bounding box center [316, 99] width 114 height 19
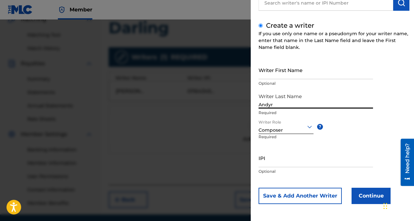
scroll to position [62, 0]
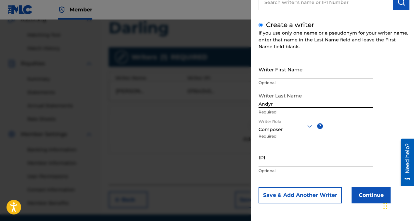
click at [303, 160] on input "IPI" at bounding box center [316, 157] width 114 height 19
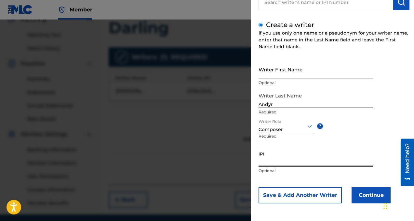
click at [328, 162] on input "IPI" at bounding box center [316, 157] width 114 height 19
paste input "01050333903"
type input "01050333903"
click at [366, 196] on button "Continue" at bounding box center [371, 195] width 39 height 16
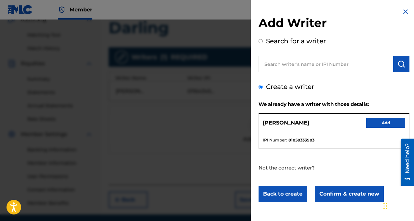
scroll to position [0, 0]
click at [384, 124] on button "Add" at bounding box center [385, 123] width 39 height 10
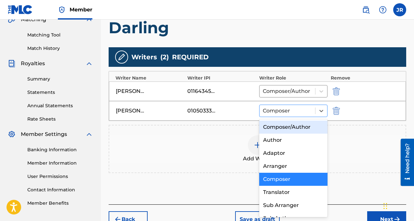
click at [297, 109] on div at bounding box center [287, 110] width 49 height 9
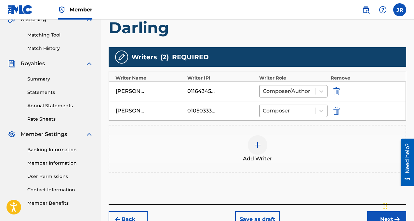
click at [246, 109] on div "01050333903" at bounding box center [221, 111] width 68 height 8
click at [185, 109] on div "[PERSON_NAME] 01050333903 Composer" at bounding box center [257, 111] width 297 height 20
click at [128, 110] on div "[PERSON_NAME]" at bounding box center [130, 111] width 29 height 8
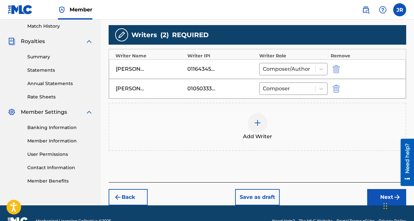
scroll to position [188, 0]
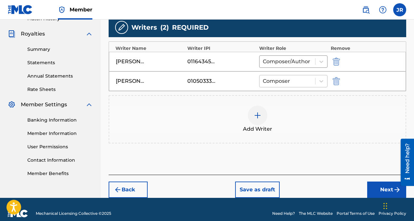
click at [293, 79] on div at bounding box center [287, 80] width 49 height 9
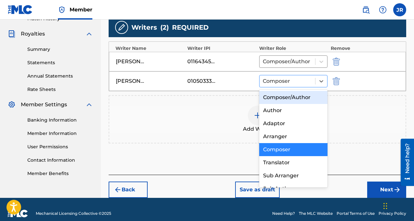
click at [292, 80] on div at bounding box center [287, 80] width 49 height 9
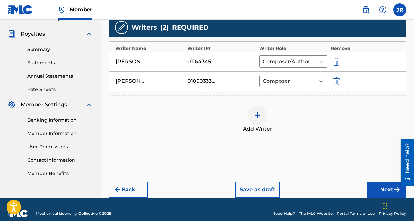
scroll to position [196, 0]
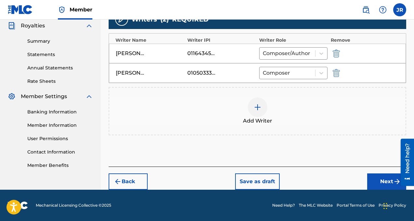
click at [259, 111] on div at bounding box center [258, 107] width 20 height 20
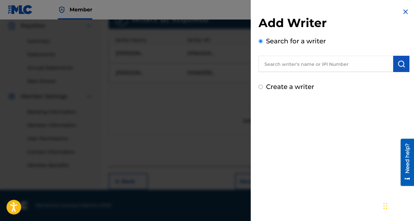
click at [302, 86] on label "Create a writer" at bounding box center [290, 87] width 48 height 8
radio input "true"
click at [263, 86] on input "Create a writer" at bounding box center [261, 87] width 4 height 4
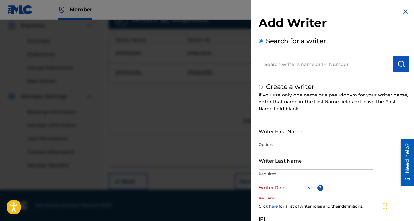
radio input "false"
radio input "true"
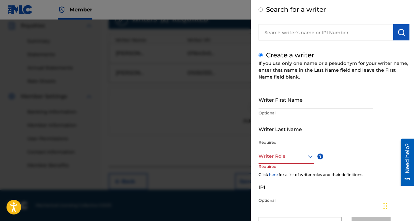
scroll to position [45, 0]
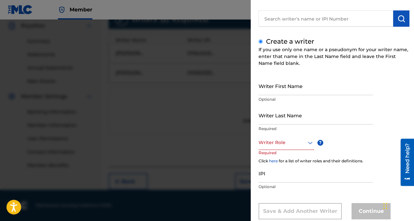
click at [300, 89] on input "Writer First Name" at bounding box center [316, 85] width 114 height 19
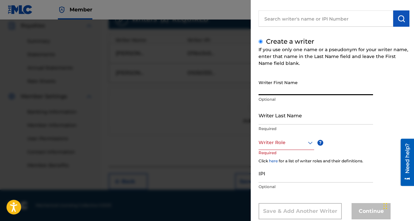
click at [295, 145] on div at bounding box center [287, 142] width 56 height 8
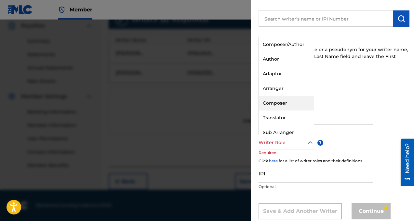
click at [294, 101] on div "Composer" at bounding box center [286, 103] width 55 height 15
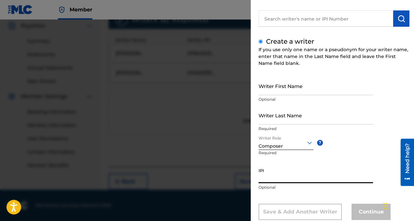
click at [292, 176] on input "IPI" at bounding box center [316, 173] width 114 height 19
paste input "01260353483"
type input "01260353483"
click at [297, 118] on input "Writer Last Name" at bounding box center [316, 115] width 114 height 19
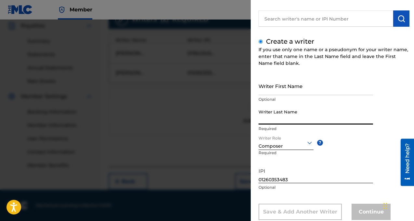
paste input "[PERSON_NAME]"
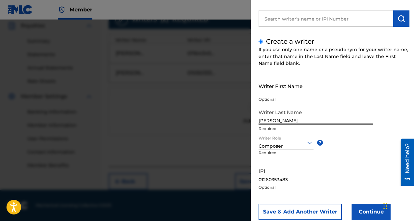
drag, startPoint x: 285, startPoint y: 120, endPoint x: 305, endPoint y: 120, distance: 20.2
click at [305, 120] on input "[PERSON_NAME]" at bounding box center [316, 115] width 114 height 19
type input "[PERSON_NAME]"
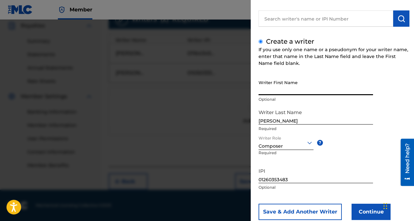
click at [297, 86] on input "Writer First Name" at bounding box center [316, 85] width 114 height 19
paste input "[PERSON_NAME]"
type input "[PERSON_NAME]"
click at [362, 208] on button "Continue" at bounding box center [371, 211] width 39 height 16
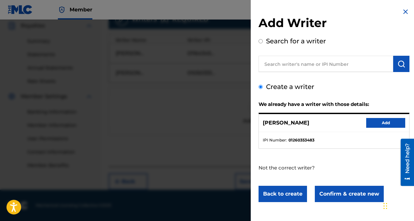
scroll to position [0, 0]
click at [384, 121] on button "Add" at bounding box center [385, 123] width 39 height 10
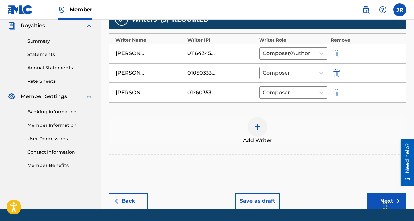
scroll to position [215, 0]
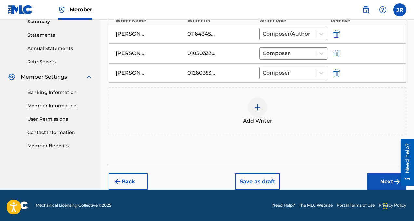
click at [376, 178] on button "Next" at bounding box center [386, 181] width 39 height 16
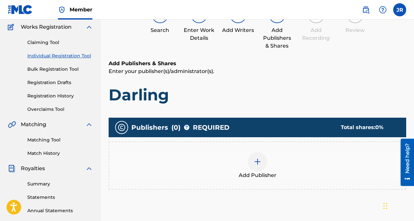
scroll to position [103, 0]
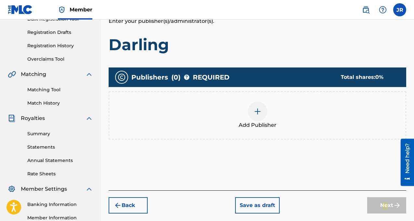
click at [262, 113] on div at bounding box center [258, 111] width 20 height 20
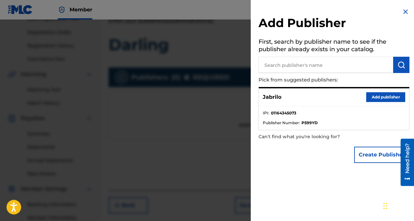
click at [371, 97] on button "Add publisher" at bounding box center [385, 97] width 39 height 10
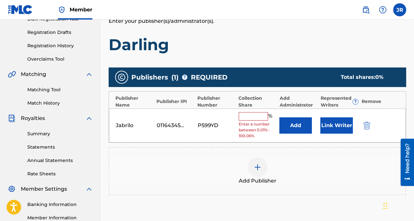
click at [339, 124] on button "Link Writer" at bounding box center [336, 125] width 33 height 16
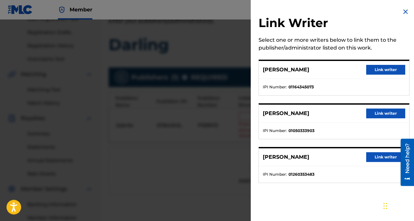
click at [379, 71] on button "Link writer" at bounding box center [385, 70] width 39 height 10
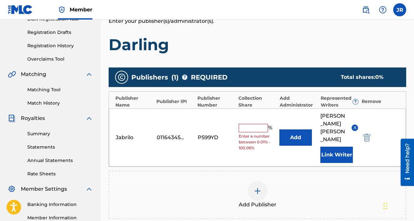
click at [260, 124] on input "text" at bounding box center [253, 128] width 29 height 8
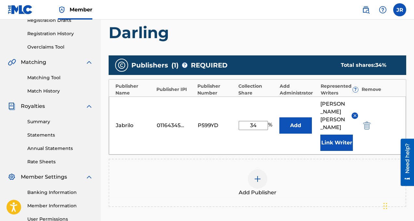
scroll to position [130, 0]
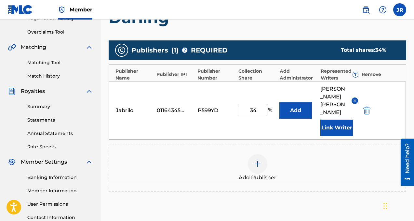
type input "34"
click at [260, 160] on img at bounding box center [258, 164] width 8 height 8
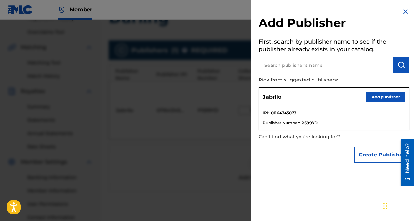
click at [367, 152] on button "Create Publisher" at bounding box center [381, 154] width 55 height 16
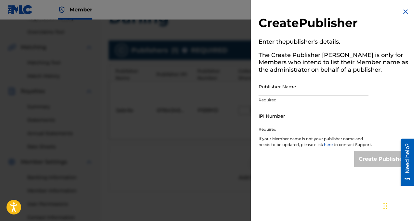
click at [307, 86] on input "Publisher Name" at bounding box center [314, 86] width 110 height 19
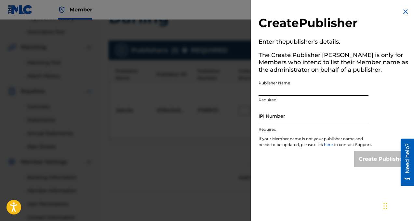
paste input "SONY/ATV SONGS LLC"
type input "SONY/ATV SONGS LLC"
click at [305, 121] on input "IPI Number" at bounding box center [314, 115] width 110 height 19
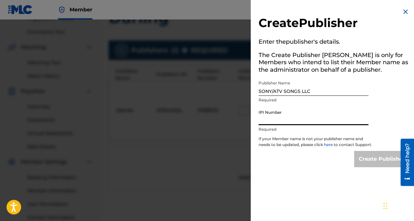
click at [311, 117] on input "IPI Number" at bounding box center [314, 115] width 110 height 19
paste input "00187062752"
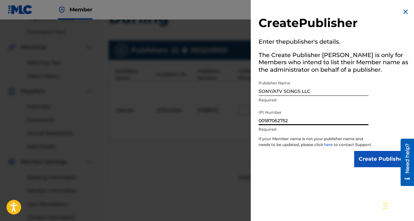
type input "00187062752"
click at [380, 162] on input "Create Publisher" at bounding box center [381, 159] width 55 height 16
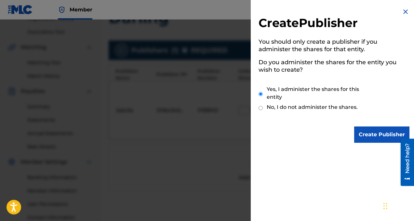
click at [368, 133] on input "Create Publisher" at bounding box center [381, 134] width 55 height 16
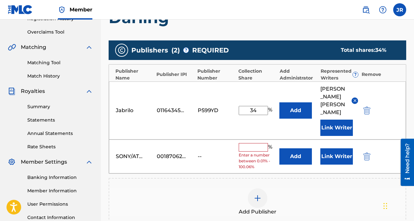
click at [253, 143] on input "text" at bounding box center [253, 147] width 29 height 8
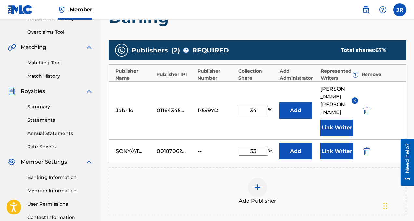
type input "33"
click at [330, 143] on button "Link Writer" at bounding box center [336, 151] width 33 height 16
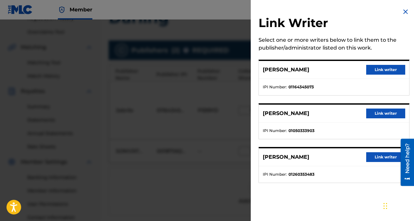
click at [377, 114] on button "Link writer" at bounding box center [385, 113] width 39 height 10
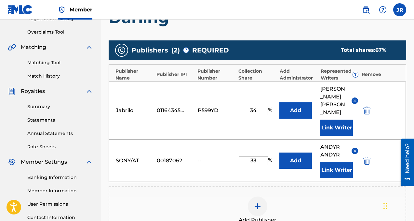
click at [339, 162] on button "Link Writer" at bounding box center [336, 170] width 33 height 16
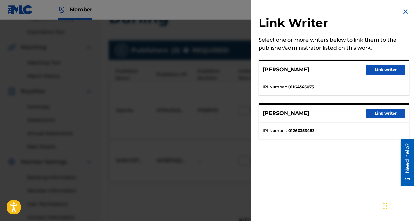
click at [383, 113] on button "Link writer" at bounding box center [385, 113] width 39 height 10
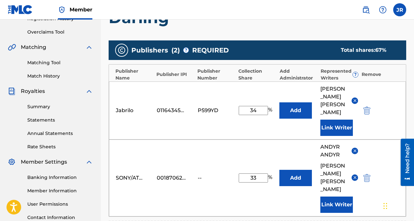
click at [355, 148] on img at bounding box center [355, 150] width 5 height 5
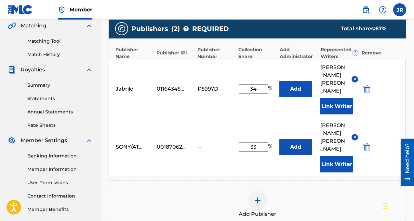
scroll to position [157, 0]
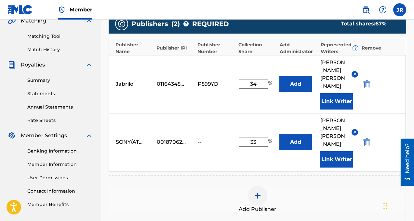
click at [259, 191] on img at bounding box center [258, 195] width 8 height 8
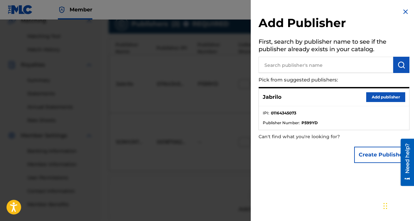
click at [371, 156] on button "Create Publisher" at bounding box center [381, 154] width 55 height 16
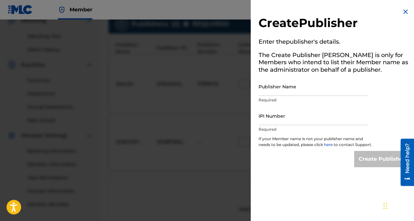
click at [297, 90] on input "Publisher Name" at bounding box center [314, 86] width 110 height 19
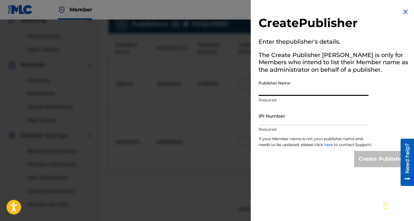
paste input "ANDYR PUBLISHING"
type input "ANDYR PUBLISHING"
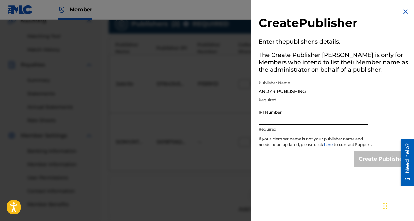
click at [301, 118] on input "IPI Number" at bounding box center [314, 115] width 110 height 19
paste input "01128202793"
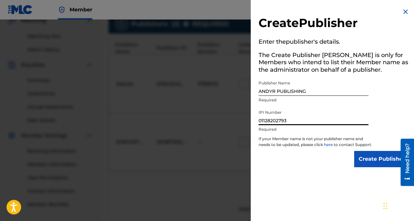
type input "01128202793"
click at [366, 166] on input "Create Publisher" at bounding box center [381, 159] width 55 height 16
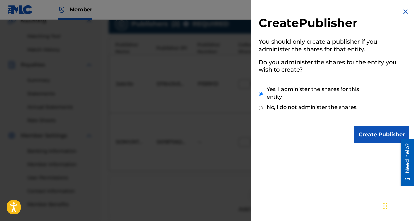
click at [375, 133] on input "Create Publisher" at bounding box center [381, 134] width 55 height 16
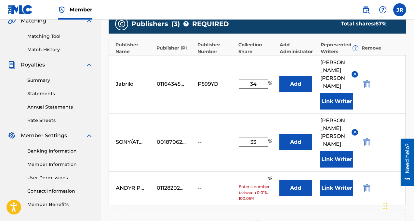
click at [257, 174] on input "text" at bounding box center [253, 178] width 29 height 8
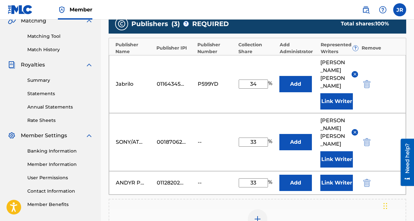
type input "33"
click at [330, 174] on button "Link Writer" at bounding box center [336, 182] width 33 height 16
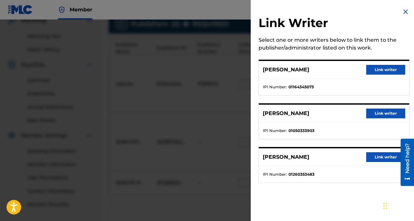
click at [384, 114] on button "Link writer" at bounding box center [385, 113] width 39 height 10
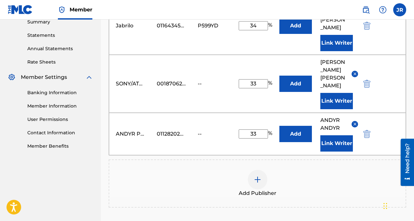
scroll to position [0, 0]
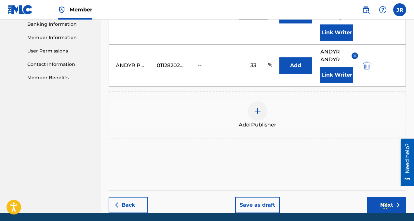
click at [381, 196] on button "Next" at bounding box center [386, 204] width 39 height 16
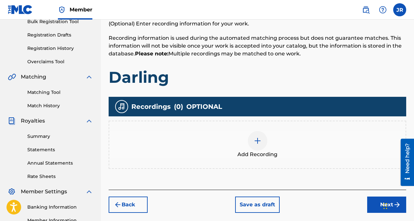
scroll to position [183, 0]
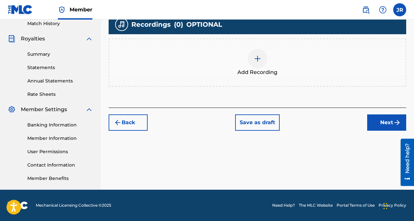
click at [381, 126] on button "Next" at bounding box center [386, 122] width 39 height 16
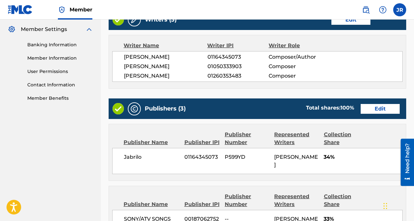
scroll to position [445, 0]
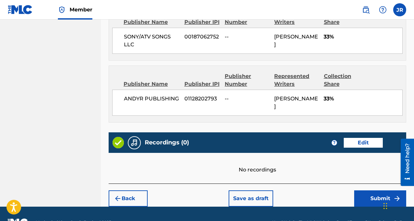
click at [374, 190] on button "Submit" at bounding box center [380, 198] width 52 height 16
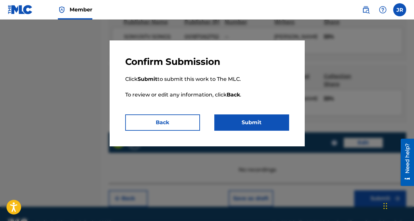
click at [254, 124] on button "Submit" at bounding box center [251, 122] width 75 height 16
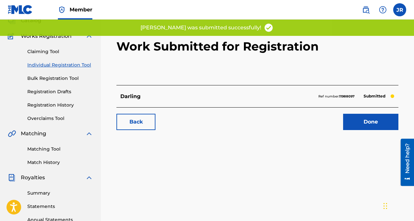
scroll to position [52, 0]
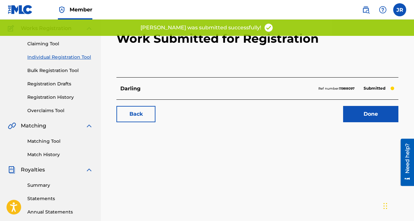
click at [374, 114] on link "Done" at bounding box center [370, 114] width 55 height 16
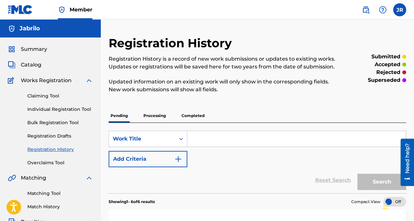
click at [219, 136] on input "Search Form" at bounding box center [296, 139] width 219 height 16
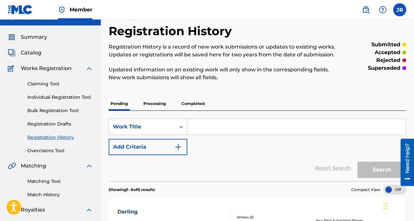
scroll to position [22, 0]
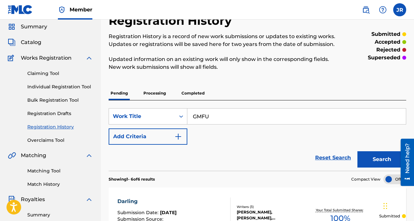
type input "GMFU"
click at [61, 84] on link "Individual Registration Tool" at bounding box center [60, 86] width 66 height 7
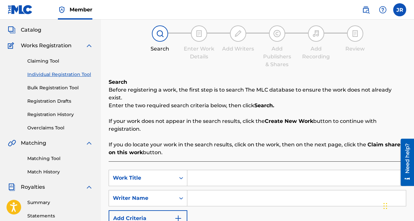
scroll to position [102, 0]
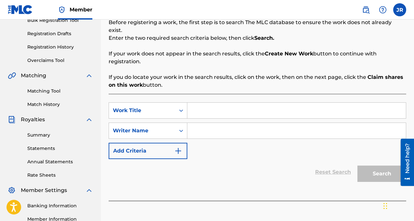
click at [236, 102] on input "Search Form" at bounding box center [296, 110] width 219 height 16
type input "W"
type input "H"
type input "GMFU"
click at [261, 126] on input "Search Form" at bounding box center [296, 131] width 219 height 16
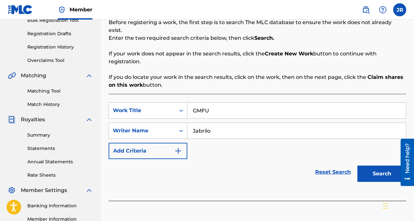
type input "Jabrilo"
click at [370, 165] on button "Search" at bounding box center [381, 173] width 49 height 16
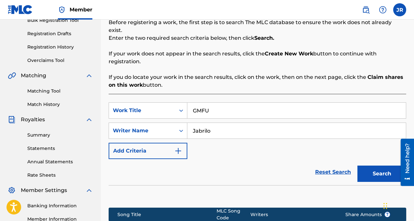
scroll to position [184, 0]
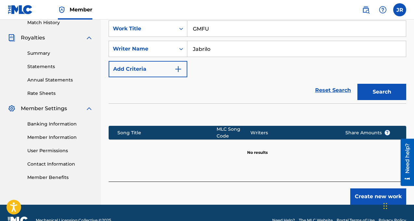
click at [376, 188] on button "Create new work" at bounding box center [378, 196] width 56 height 16
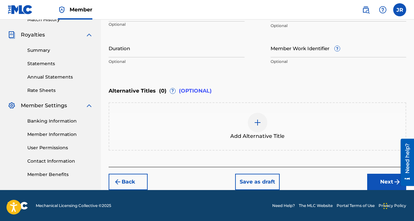
click at [375, 179] on button "Next" at bounding box center [386, 181] width 39 height 16
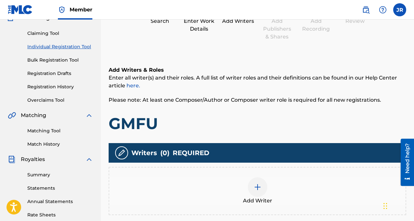
scroll to position [114, 0]
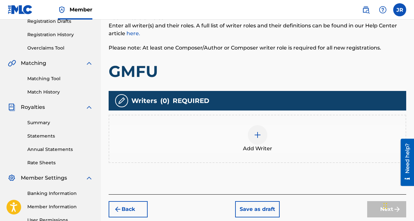
click at [261, 138] on div at bounding box center [258, 135] width 20 height 20
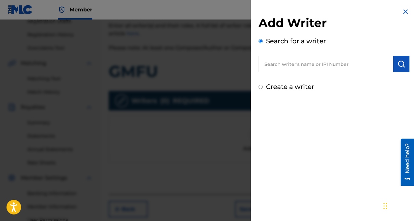
click at [301, 64] on input "text" at bounding box center [326, 64] width 135 height 16
click at [310, 64] on input "text" at bounding box center [326, 64] width 135 height 16
paste input "01164345073"
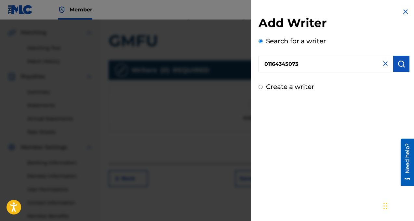
type input "01164345073"
click at [408, 60] on div "Add Writer Search for a writer 01164345073 Create a writer" at bounding box center [334, 49] width 167 height 99
click at [402, 61] on img "submit" at bounding box center [401, 64] width 8 height 8
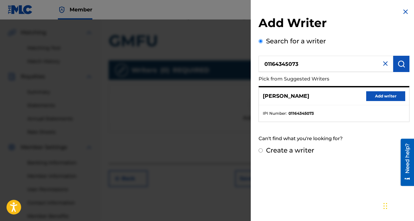
click at [381, 91] on button "Add writer" at bounding box center [385, 96] width 39 height 10
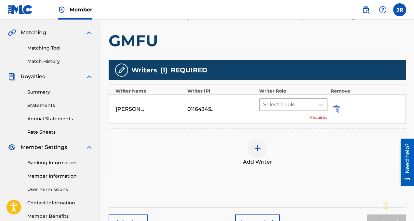
click at [304, 104] on div at bounding box center [287, 104] width 48 height 9
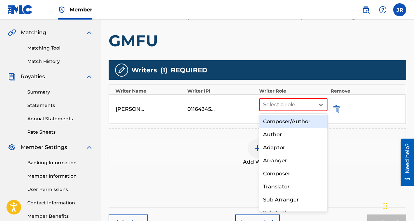
click at [297, 124] on div "Composer/Author" at bounding box center [293, 121] width 68 height 13
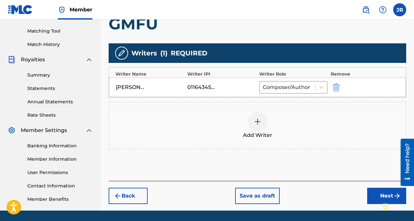
scroll to position [183, 0]
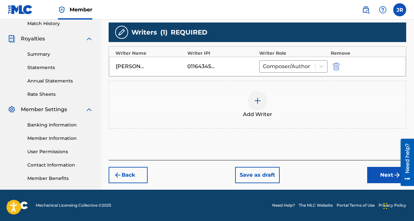
click at [334, 100] on div "Add Writer" at bounding box center [257, 104] width 296 height 27
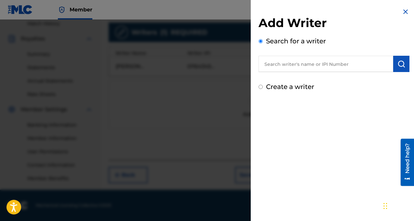
click at [328, 71] on input "text" at bounding box center [326, 64] width 135 height 16
click at [327, 71] on input "text" at bounding box center [326, 64] width 135 height 16
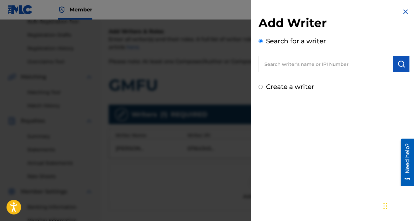
click at [306, 65] on input "text" at bounding box center [326, 64] width 135 height 16
paste input "01164345073"
type input "01164345073"
click at [394, 63] on button "submit" at bounding box center [401, 64] width 16 height 16
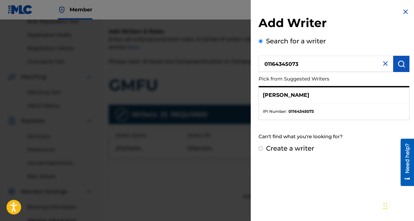
click at [324, 107] on ul "IPI Number : 01164345073" at bounding box center [334, 111] width 150 height 16
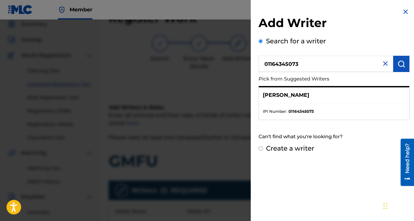
scroll to position [81, 0]
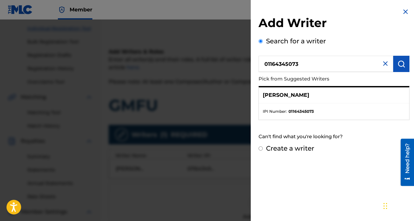
click at [331, 114] on li "IPI Number : 01164345073" at bounding box center [334, 111] width 142 height 6
click at [306, 113] on strong "01164345073" at bounding box center [300, 111] width 25 height 6
click at [405, 12] on img at bounding box center [406, 12] width 8 height 8
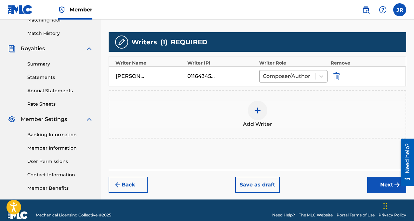
scroll to position [183, 0]
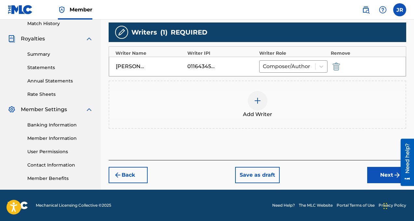
click at [371, 173] on button "Next" at bounding box center [386, 175] width 39 height 16
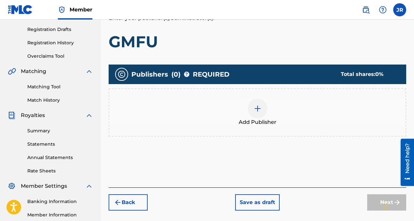
scroll to position [133, 0]
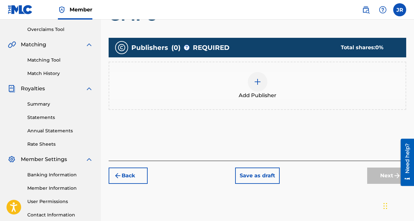
click at [258, 83] on img at bounding box center [258, 82] width 8 height 8
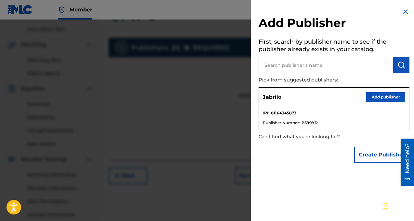
click at [369, 98] on button "Add publisher" at bounding box center [385, 97] width 39 height 10
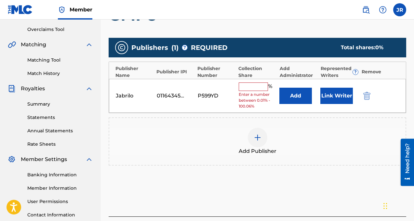
click at [333, 101] on button "Link Writer" at bounding box center [336, 95] width 33 height 16
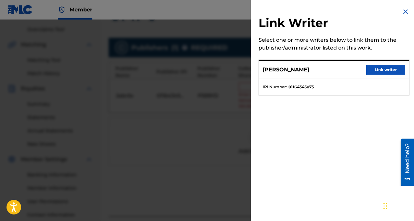
click at [375, 69] on button "Link writer" at bounding box center [385, 70] width 39 height 10
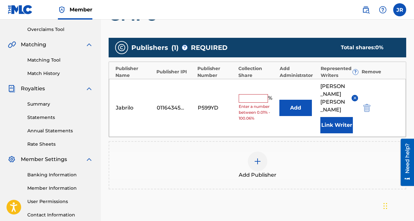
click at [261, 94] on input "text" at bounding box center [253, 98] width 29 height 8
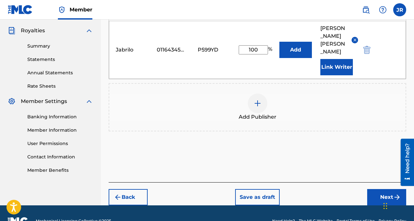
type input "100"
click at [376, 189] on button "Next" at bounding box center [386, 197] width 39 height 16
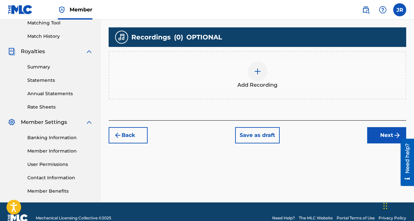
scroll to position [183, 0]
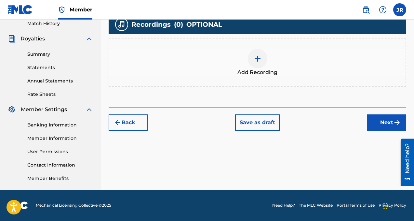
click at [391, 127] on button "Next" at bounding box center [386, 122] width 39 height 16
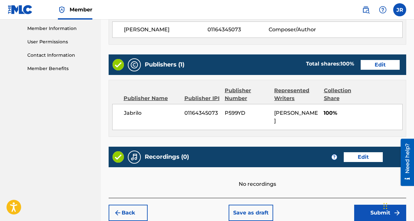
scroll to position [315, 0]
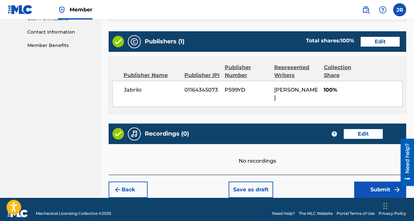
click at [374, 181] on button "Submit" at bounding box center [380, 189] width 52 height 16
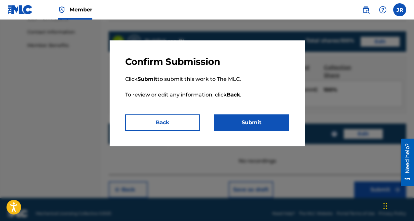
click at [238, 126] on button "Submit" at bounding box center [251, 122] width 75 height 16
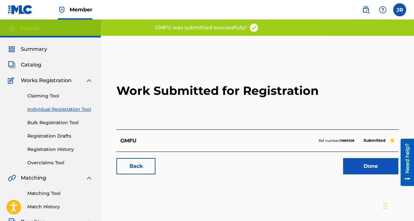
click at [372, 162] on link "Done" at bounding box center [370, 166] width 55 height 16
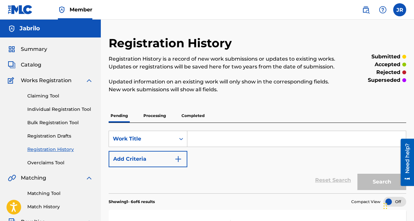
click at [157, 115] on p "Processing" at bounding box center [154, 116] width 26 height 14
click at [188, 115] on p "Completed" at bounding box center [193, 116] width 27 height 14
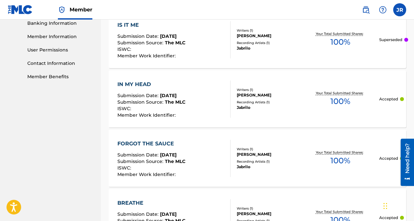
scroll to position [272, 0]
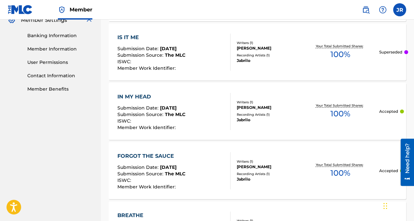
click at [271, 57] on div "Recording Artists ( 1 )" at bounding box center [269, 55] width 64 height 5
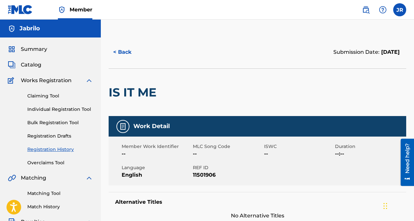
click at [121, 49] on button "< Back" at bounding box center [128, 52] width 39 height 16
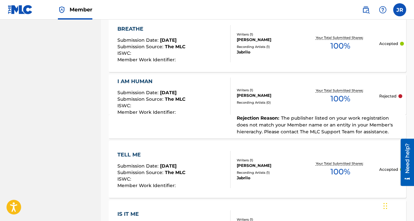
scroll to position [434, 0]
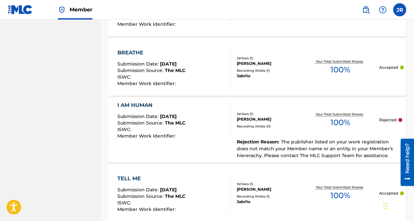
click at [383, 122] on p "Rejected" at bounding box center [387, 120] width 17 height 6
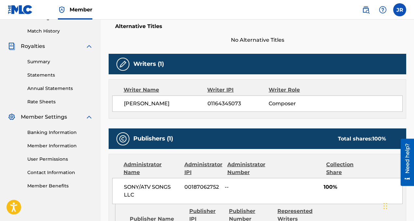
scroll to position [171, 0]
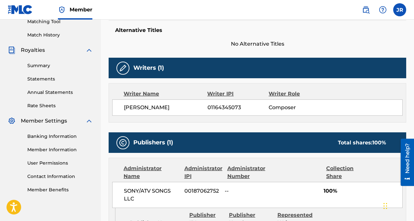
click at [125, 69] on img at bounding box center [123, 68] width 8 height 8
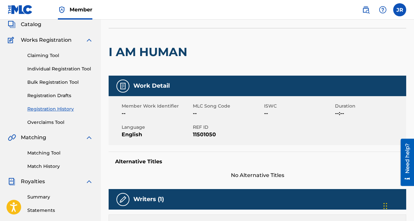
scroll to position [0, 0]
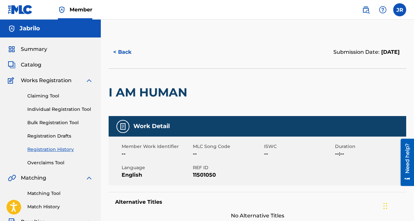
click at [129, 126] on div at bounding box center [122, 126] width 13 height 13
click at [126, 126] on img at bounding box center [123, 126] width 8 height 8
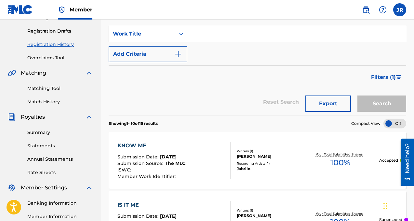
scroll to position [168, 0]
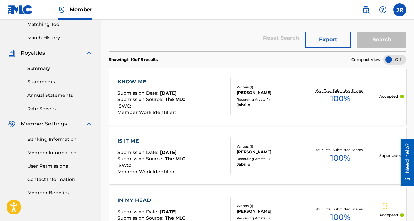
click at [246, 88] on div "Writers ( 1 )" at bounding box center [269, 87] width 64 height 5
